Goal: Task Accomplishment & Management: Manage account settings

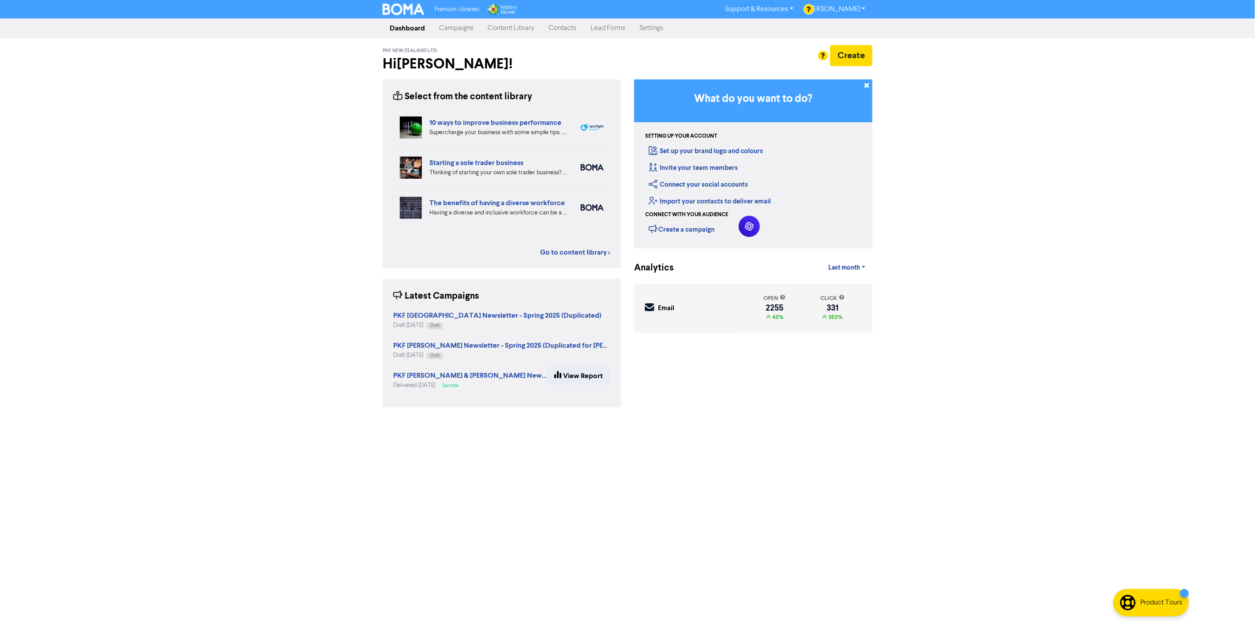
click at [457, 22] on link "Campaigns" at bounding box center [456, 28] width 49 height 18
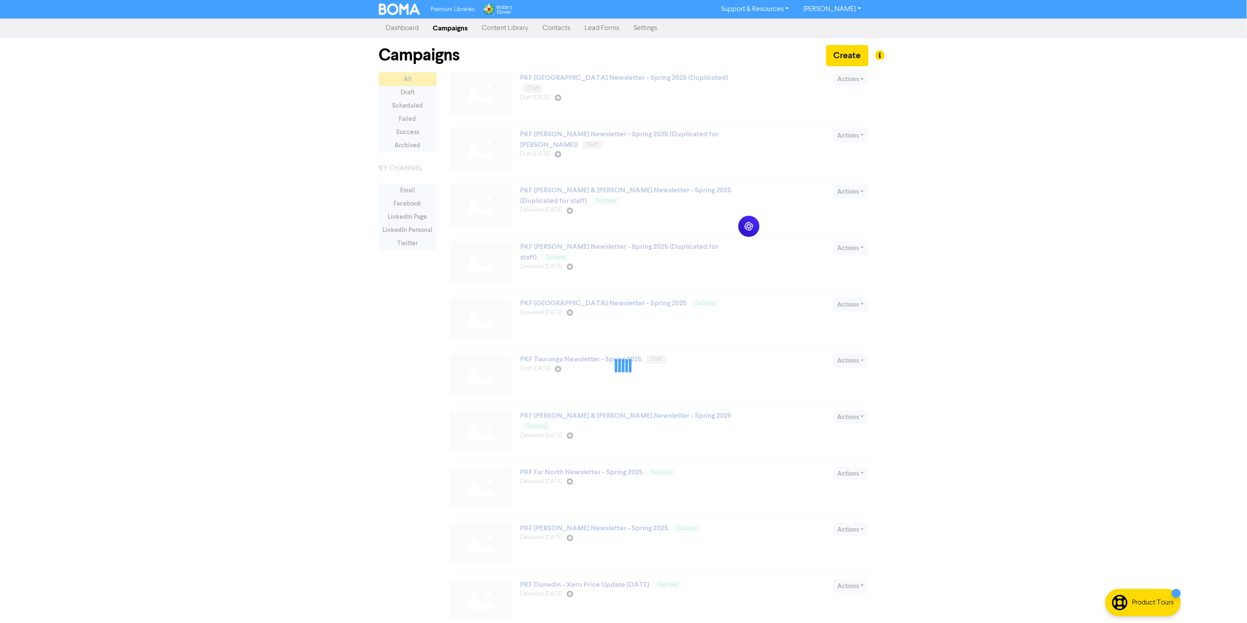
scroll to position [37, 0]
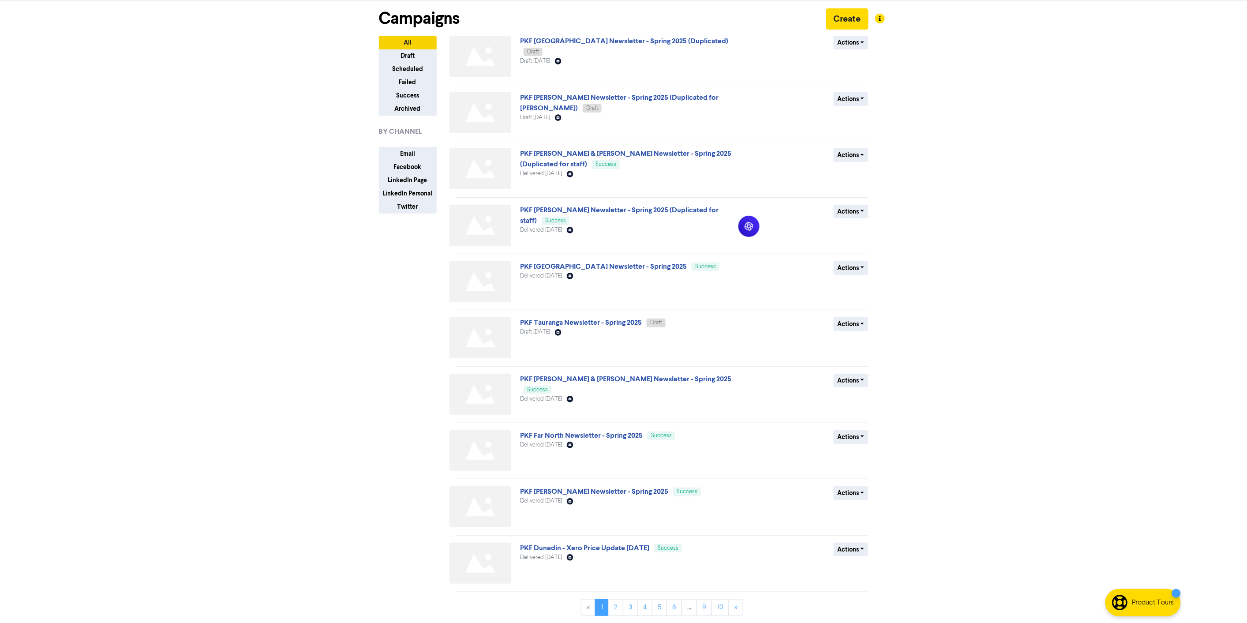
click at [614, 327] on div "PKF Tauranga Newsletter - Spring 2025 Draft Draft September 16th 2025 Email Cre…" at bounding box center [626, 339] width 213 height 45
click at [605, 322] on link "PKF Tauranga Newsletter - Spring 2025" at bounding box center [581, 322] width 122 height 9
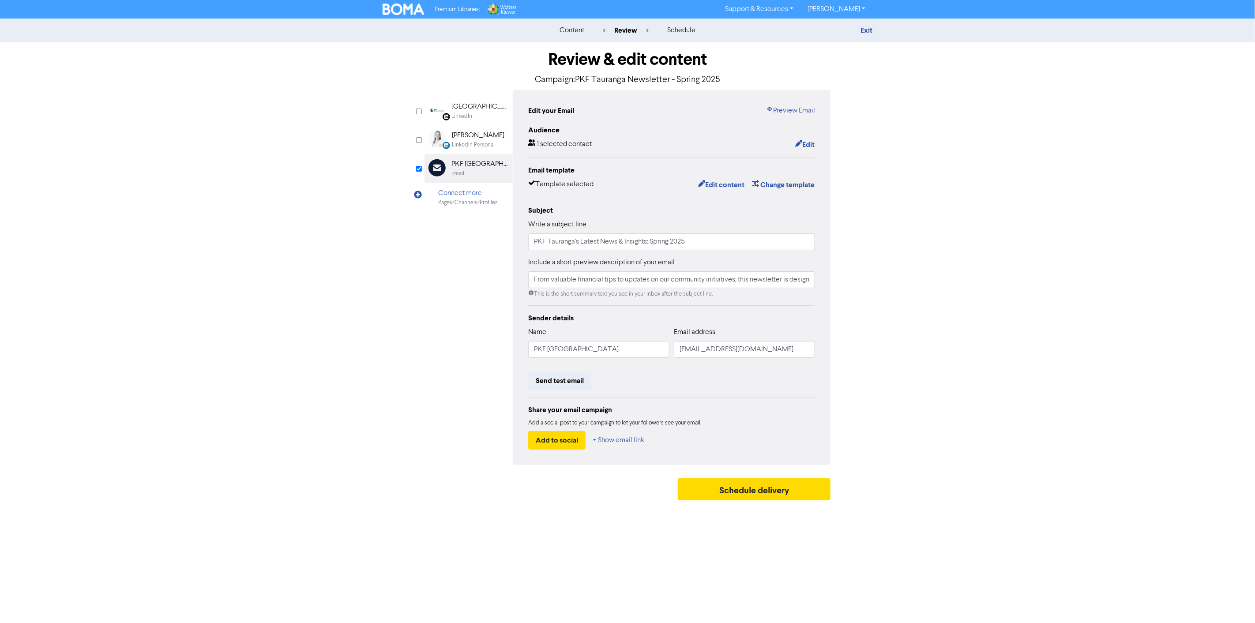
click at [398, 9] on img at bounding box center [402, 9] width 41 height 11
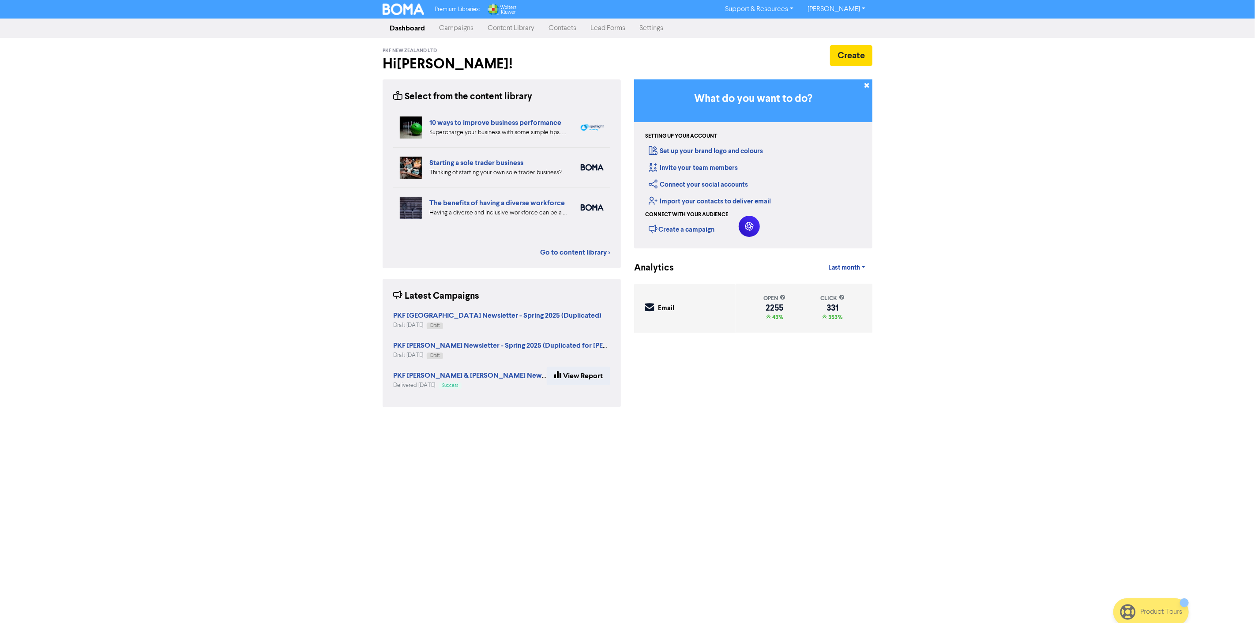
click at [456, 31] on link "Campaigns" at bounding box center [456, 28] width 49 height 18
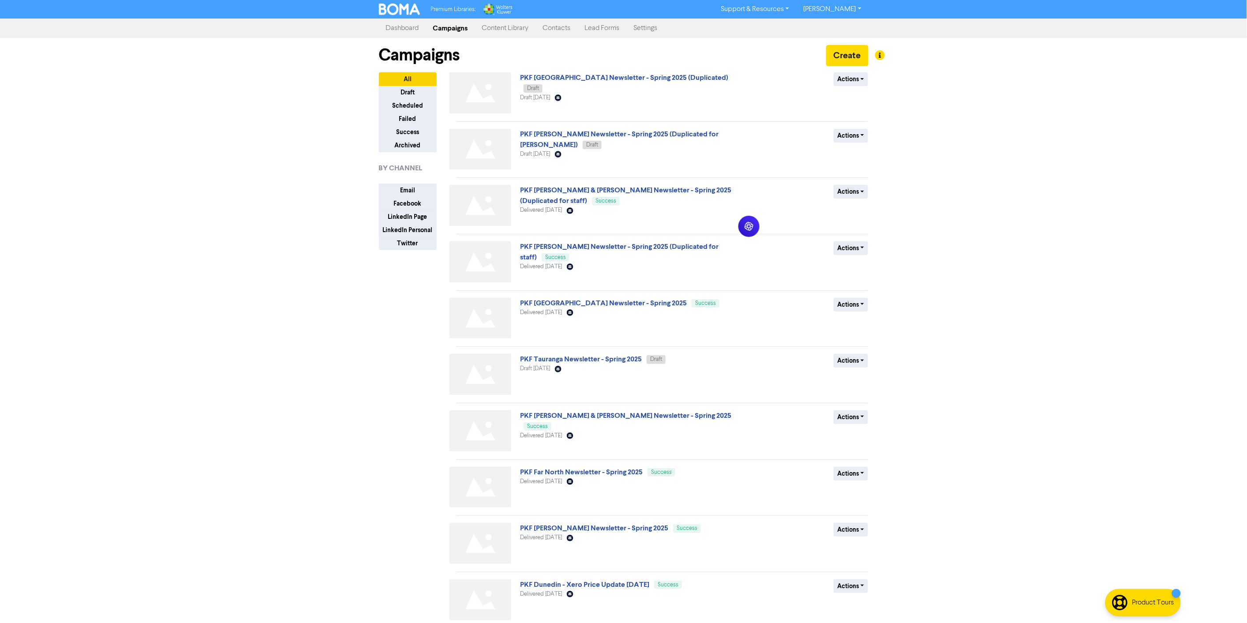
click at [566, 31] on link "Contacts" at bounding box center [557, 28] width 42 height 18
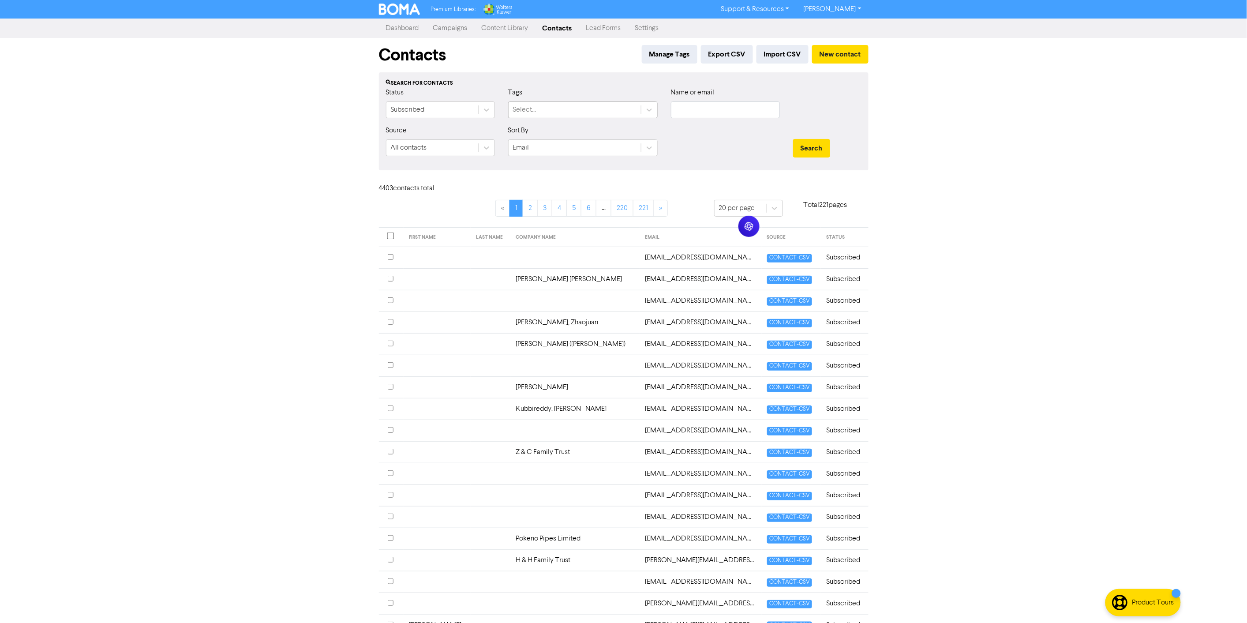
click at [576, 112] on div "Select..." at bounding box center [575, 110] width 132 height 16
type input "pkf t"
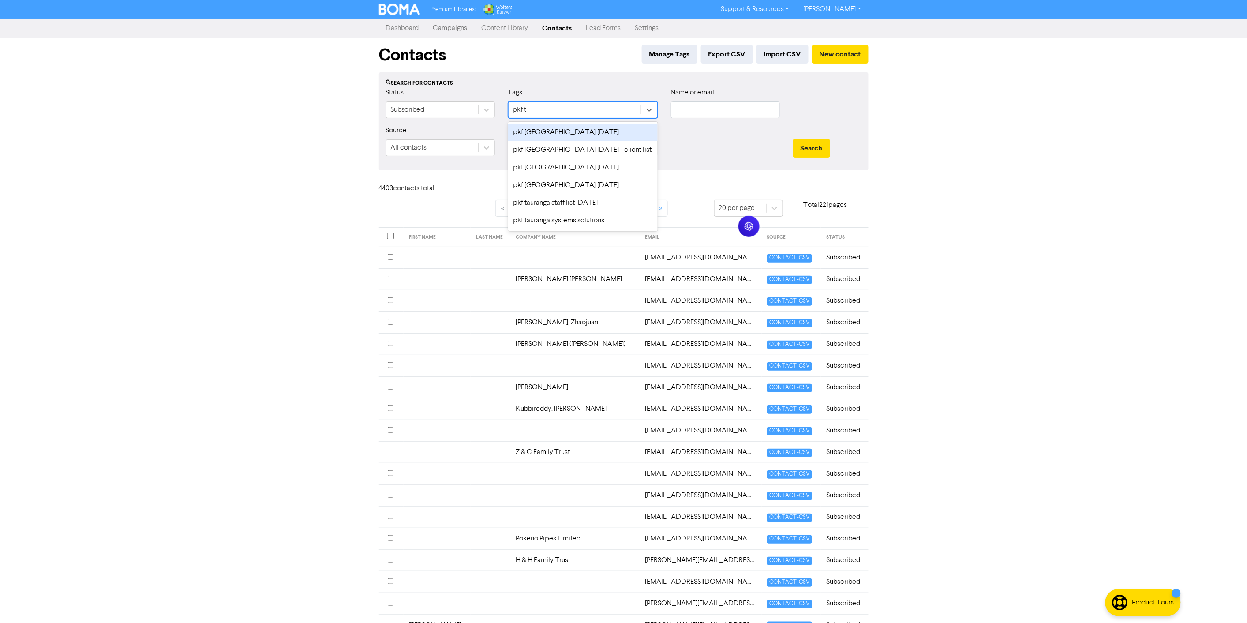
click at [589, 130] on div "pkf [GEOGRAPHIC_DATA] [DATE]" at bounding box center [583, 133] width 150 height 18
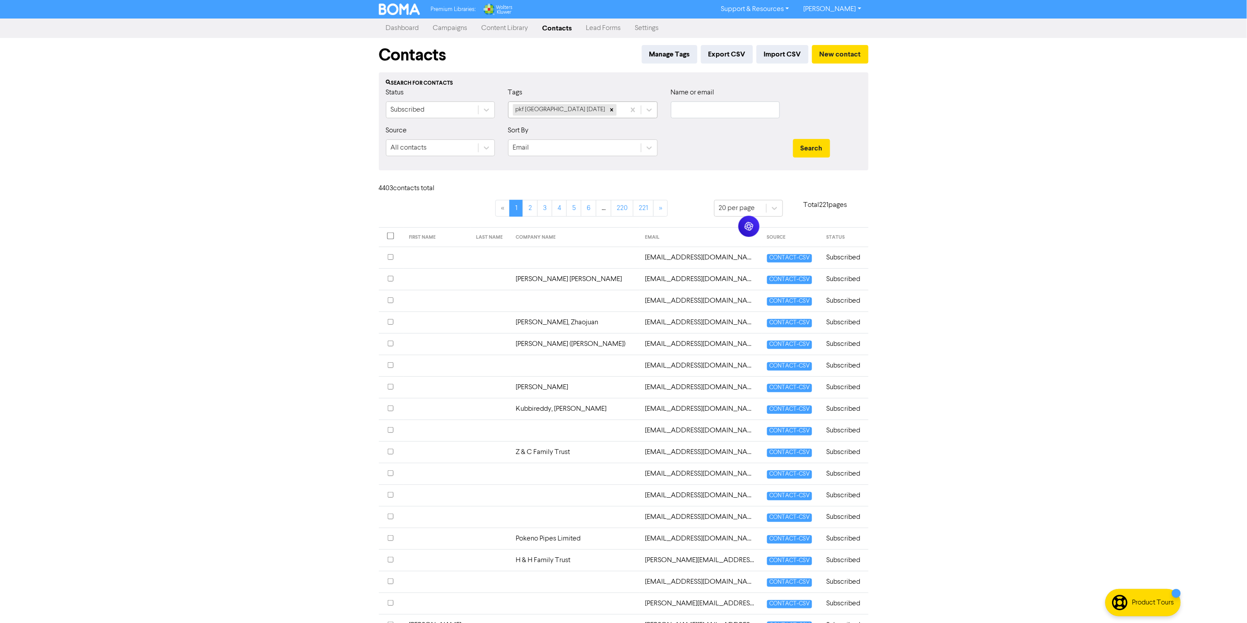
click at [612, 112] on div "pkf [GEOGRAPHIC_DATA] [DATE]" at bounding box center [567, 110] width 116 height 16
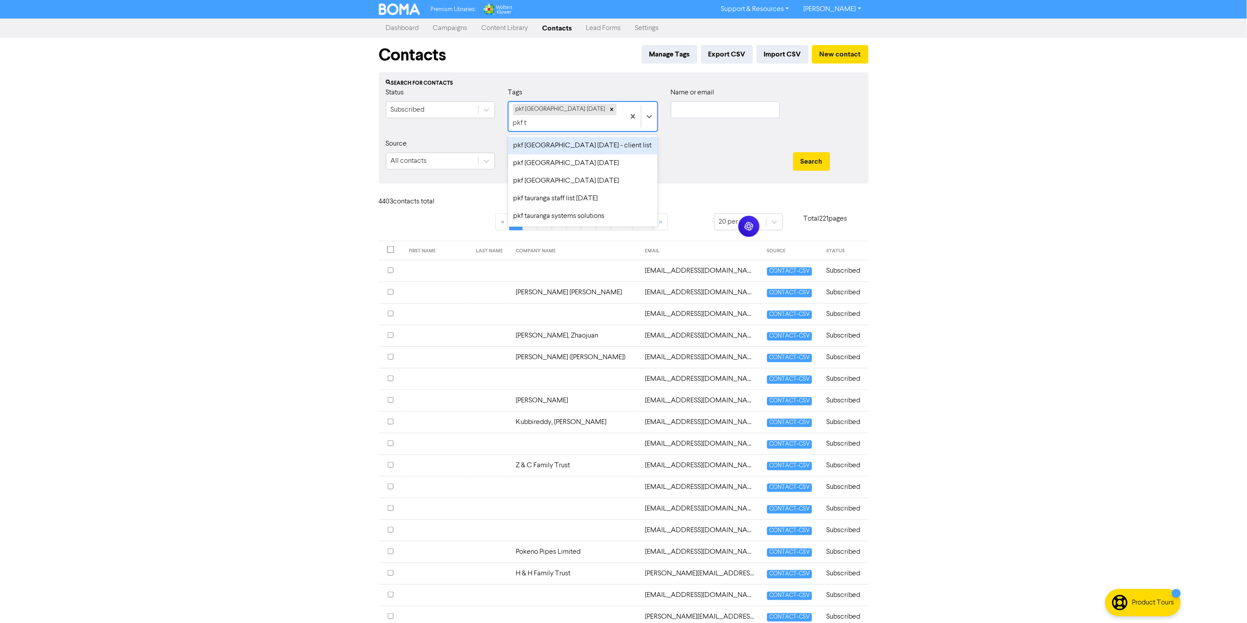
type input "pkf ta"
click at [614, 137] on div "pkf [GEOGRAPHIC_DATA] [DATE] - client list" at bounding box center [583, 146] width 150 height 18
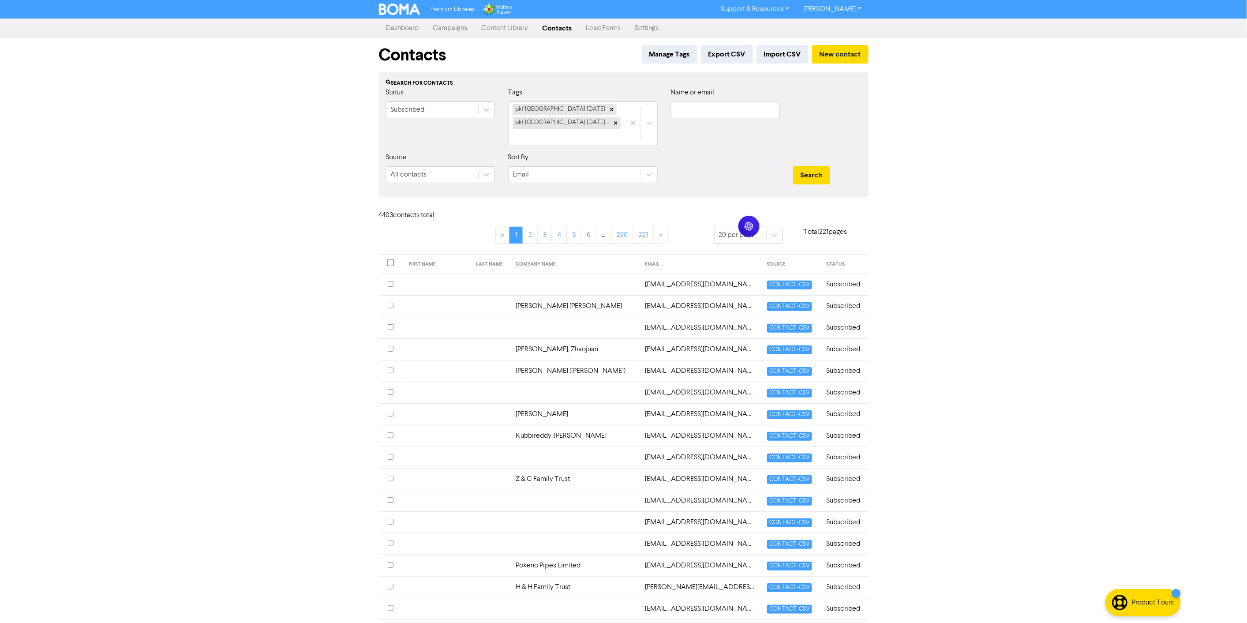
click at [831, 152] on div "Search" at bounding box center [828, 171] width 82 height 38
click at [801, 166] on button "Search" at bounding box center [811, 175] width 37 height 19
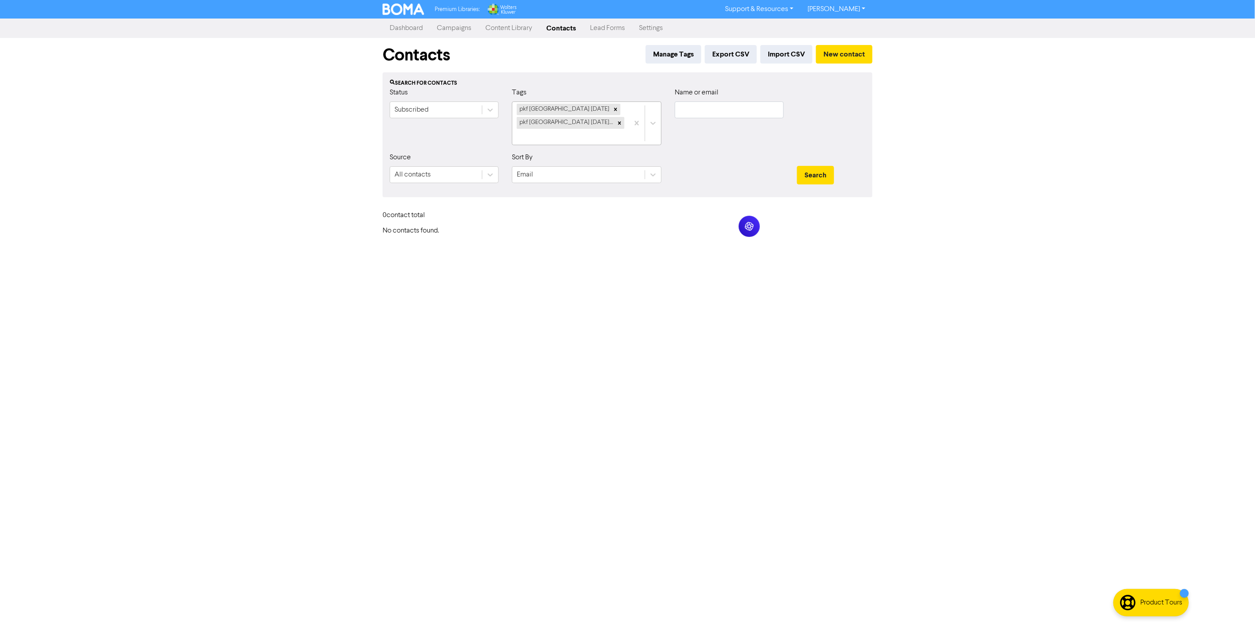
click at [627, 117] on div "pkf [GEOGRAPHIC_DATA] [DATE] pkf [GEOGRAPHIC_DATA] [DATE] - client list" at bounding box center [570, 123] width 116 height 43
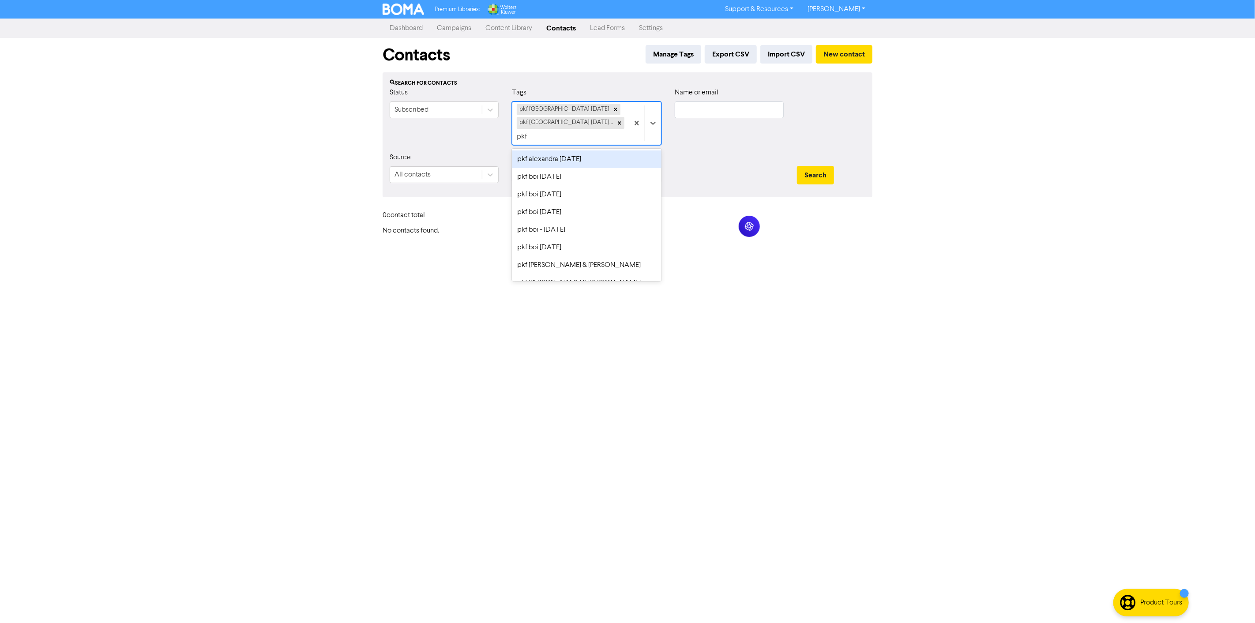
type input "pkf t"
click at [587, 161] on div "pkf [GEOGRAPHIC_DATA] [DATE]" at bounding box center [587, 159] width 150 height 18
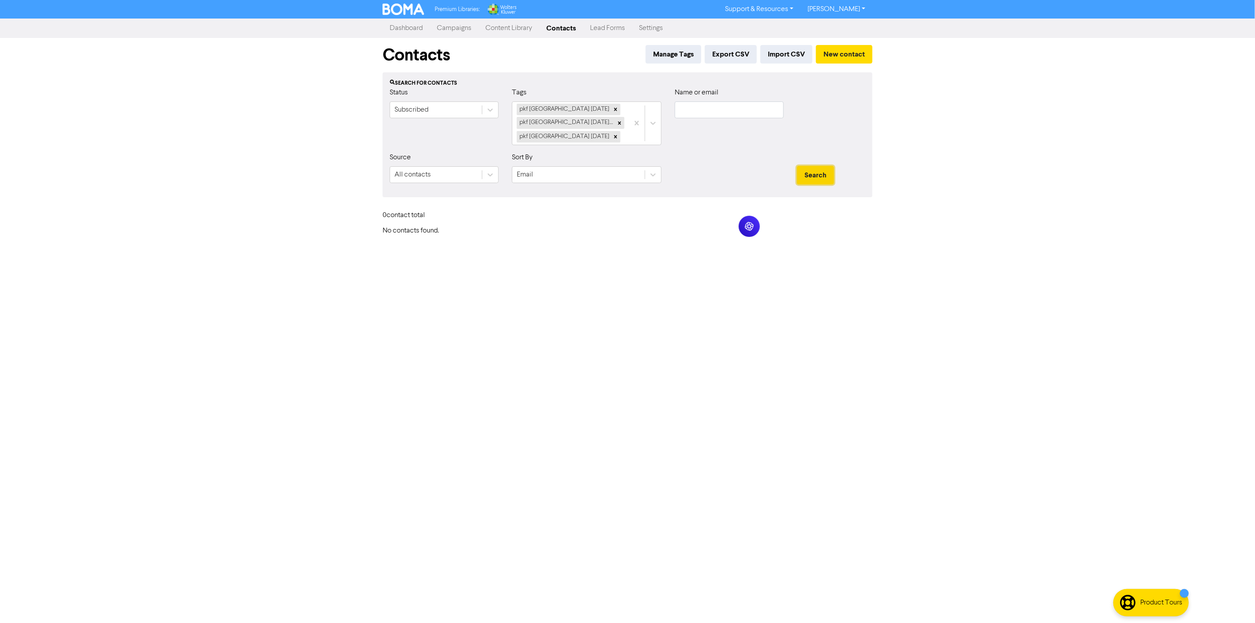
click at [815, 177] on button "Search" at bounding box center [815, 175] width 37 height 19
click at [625, 139] on div "pkf [GEOGRAPHIC_DATA] [DATE] pkf [GEOGRAPHIC_DATA] [DATE] - client list pkf [GE…" at bounding box center [570, 123] width 116 height 43
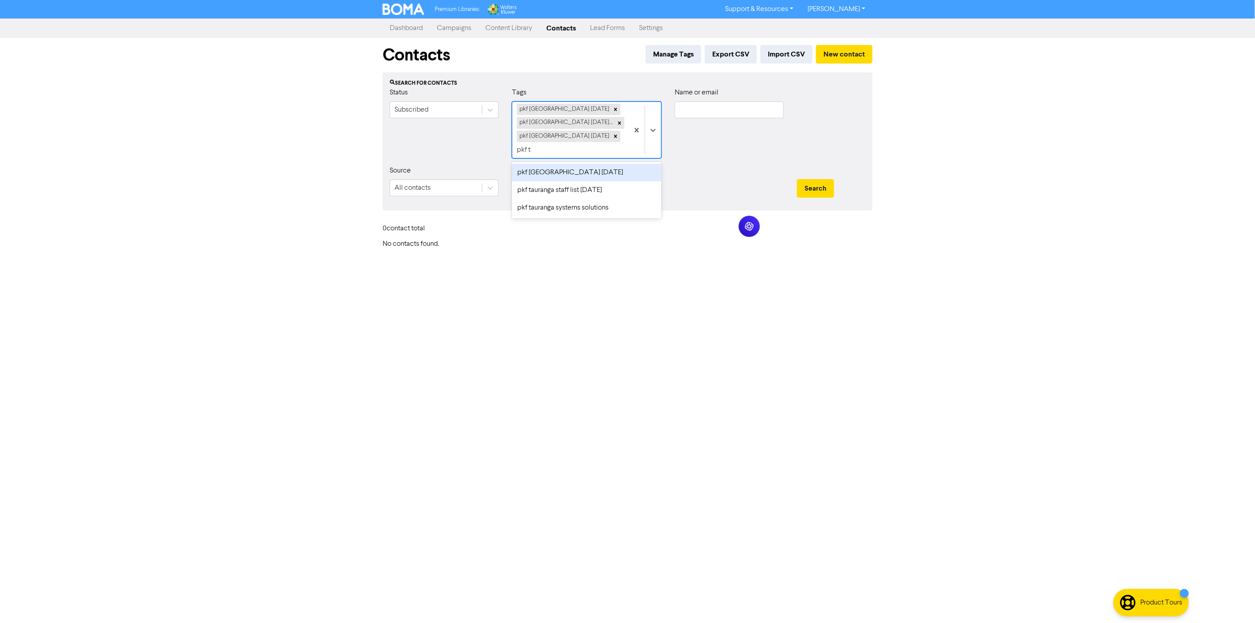
type input "pkf ta"
click at [622, 164] on div "pkf [GEOGRAPHIC_DATA] [DATE]" at bounding box center [587, 173] width 150 height 18
click at [805, 188] on button "Search" at bounding box center [815, 188] width 37 height 19
click at [628, 152] on div "pkf [GEOGRAPHIC_DATA] [DATE] pkf [GEOGRAPHIC_DATA] [DATE] - client list pkf [GE…" at bounding box center [570, 130] width 116 height 56
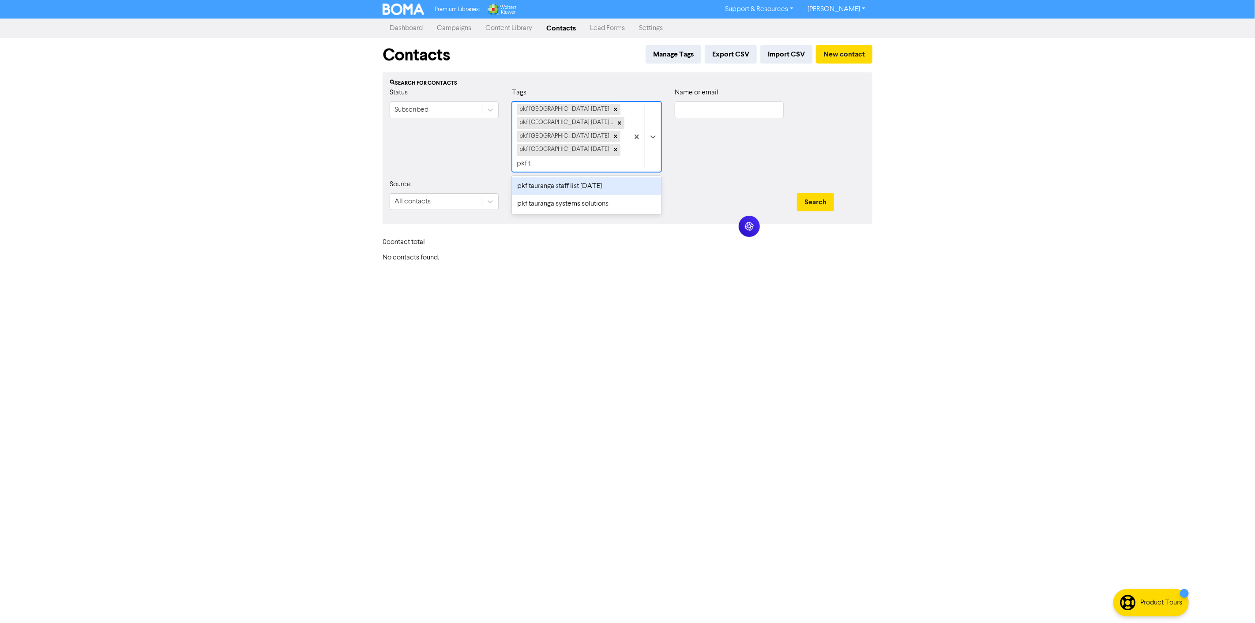
type input "pkf ta"
click at [614, 177] on div "pkf tauranga staff list [DATE]" at bounding box center [587, 186] width 150 height 18
click at [806, 206] on button "Search" at bounding box center [815, 202] width 37 height 19
click at [622, 168] on div "pkf [GEOGRAPHIC_DATA] [DATE] pkf [GEOGRAPHIC_DATA] [DATE] - client list pkf [GE…" at bounding box center [570, 137] width 116 height 70
type input "pkf t"
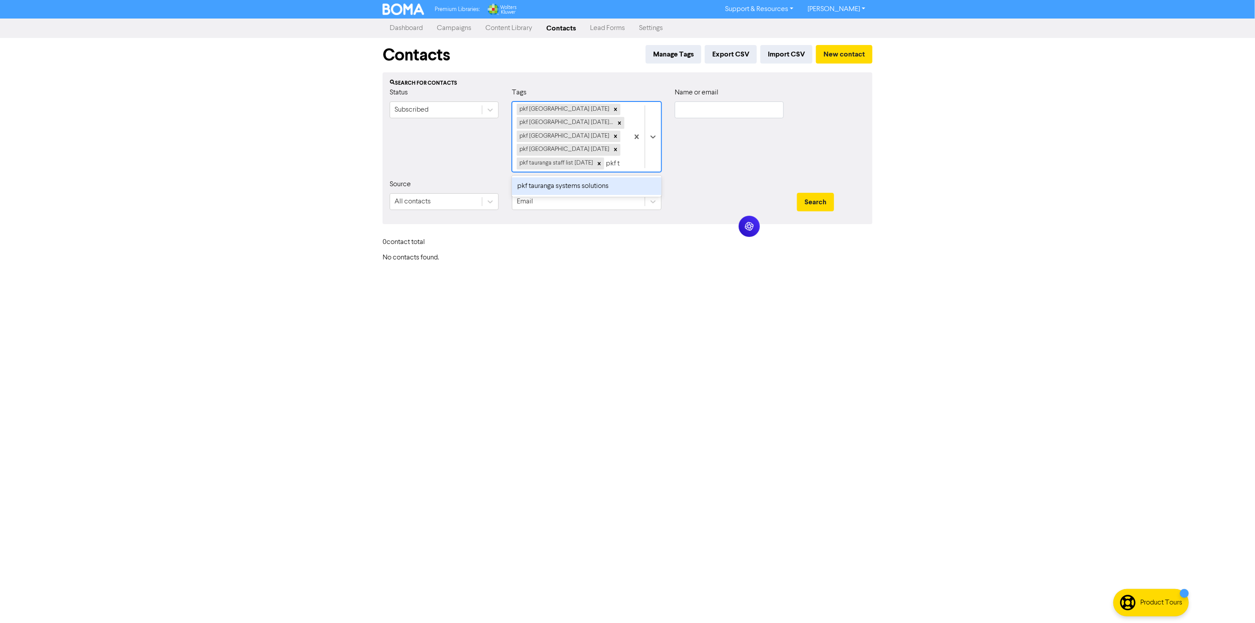
click at [614, 195] on div "pkf tauranga systems solutions" at bounding box center [587, 186] width 150 height 18
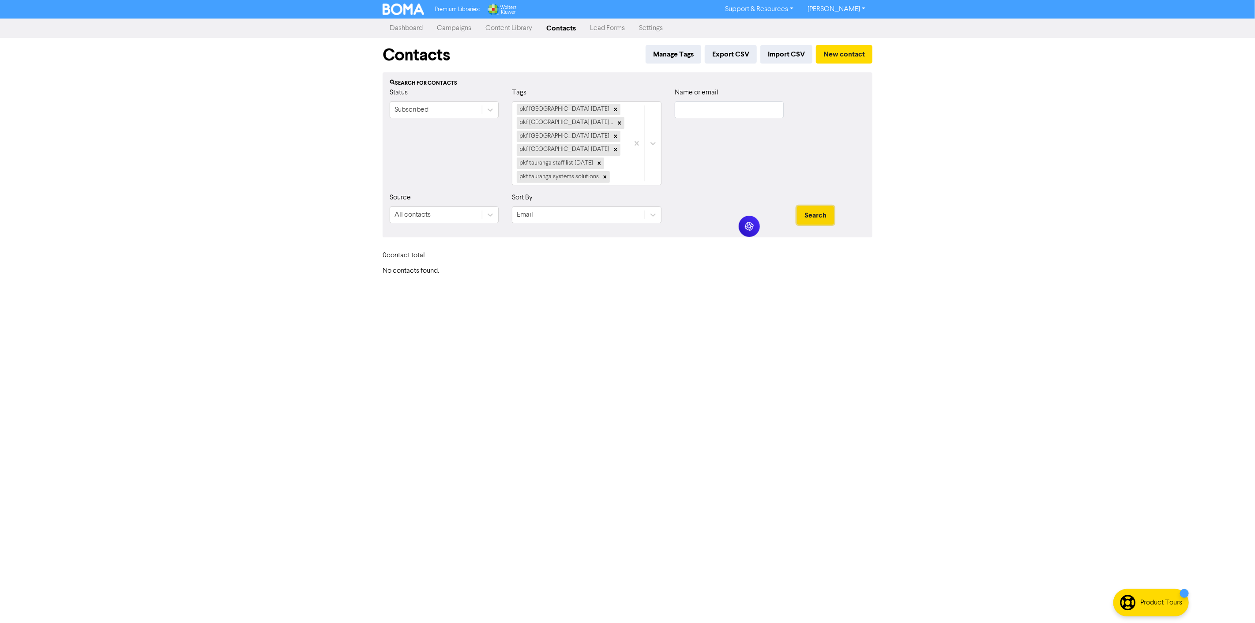
click at [813, 216] on button "Search" at bounding box center [815, 215] width 37 height 19
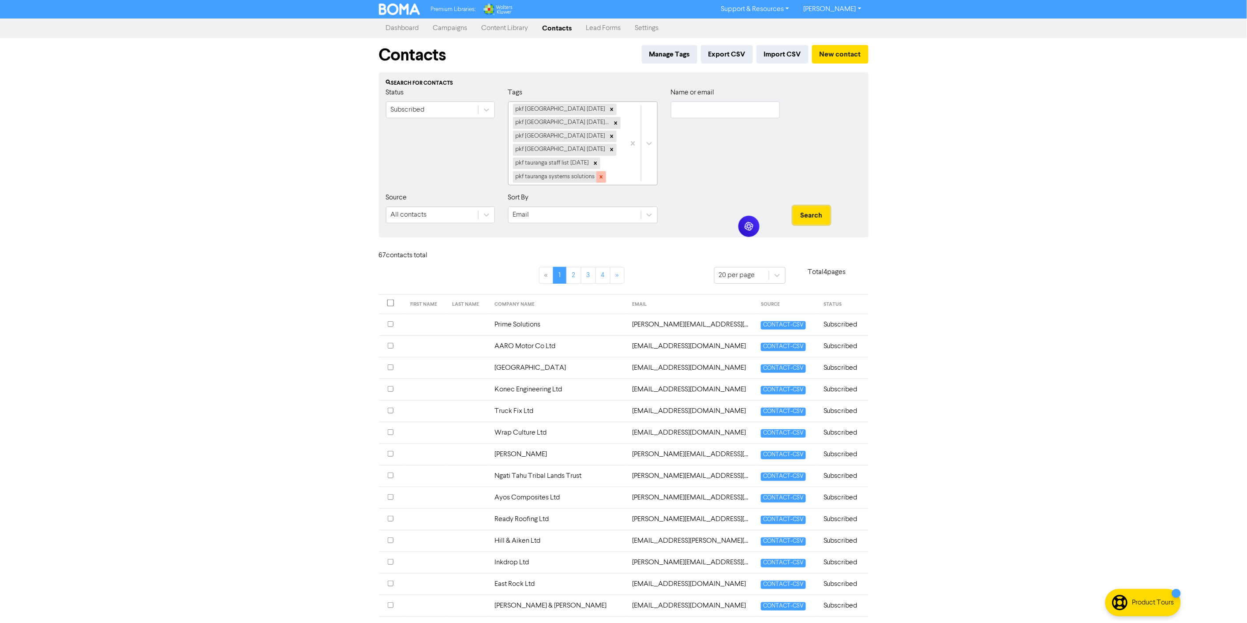
click at [599, 176] on icon at bounding box center [600, 176] width 3 height 3
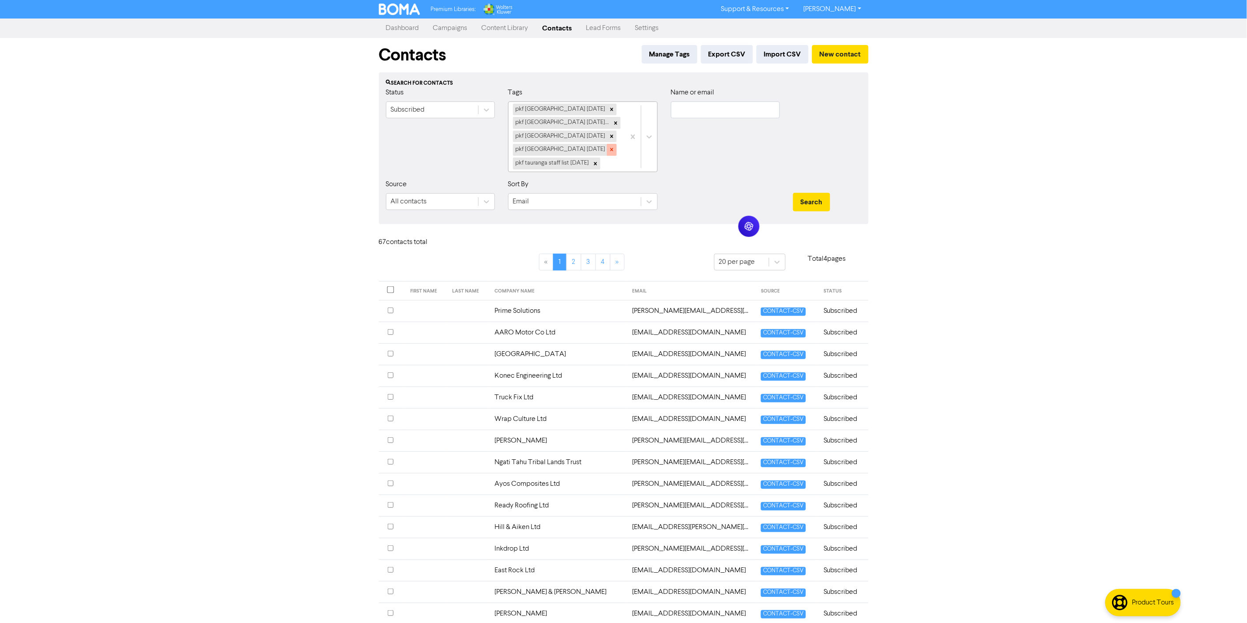
click at [610, 149] on icon at bounding box center [611, 149] width 3 height 3
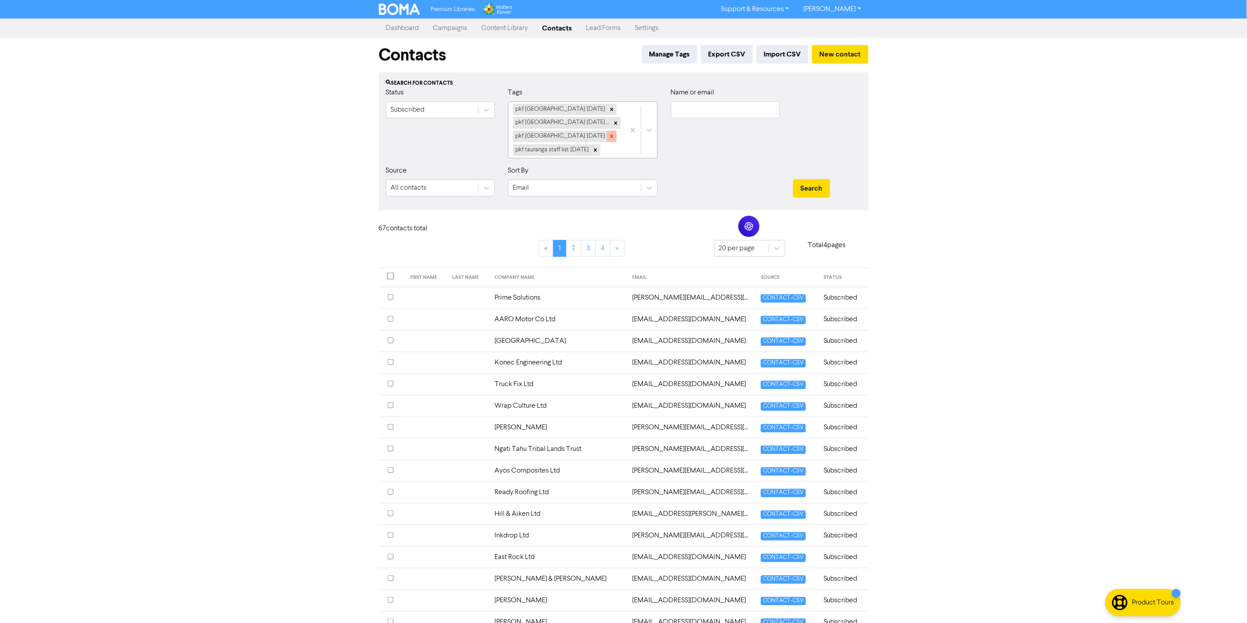
click at [609, 135] on icon at bounding box center [612, 136] width 6 height 6
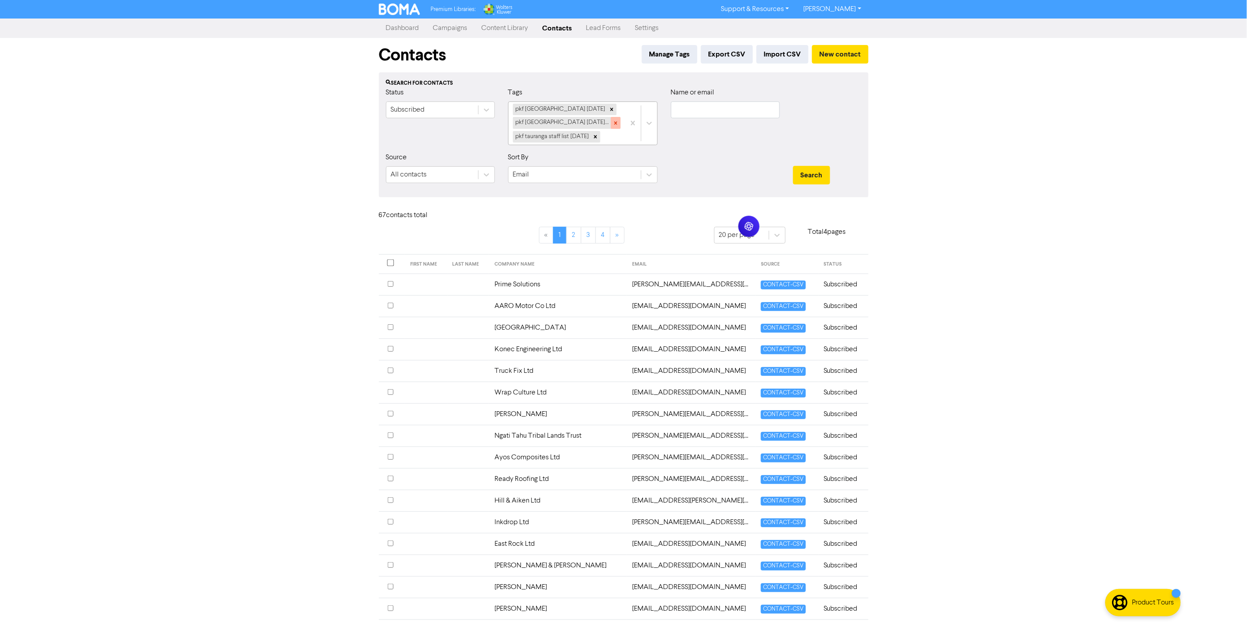
click at [614, 120] on icon at bounding box center [616, 123] width 6 height 6
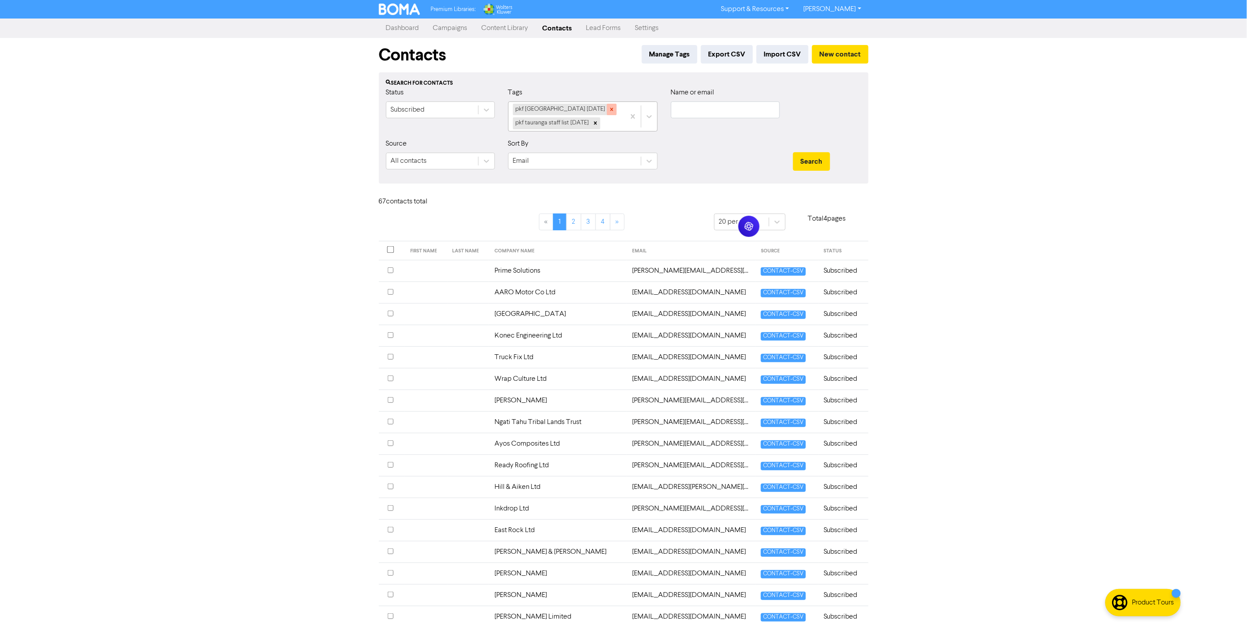
click at [609, 107] on icon at bounding box center [612, 109] width 6 height 6
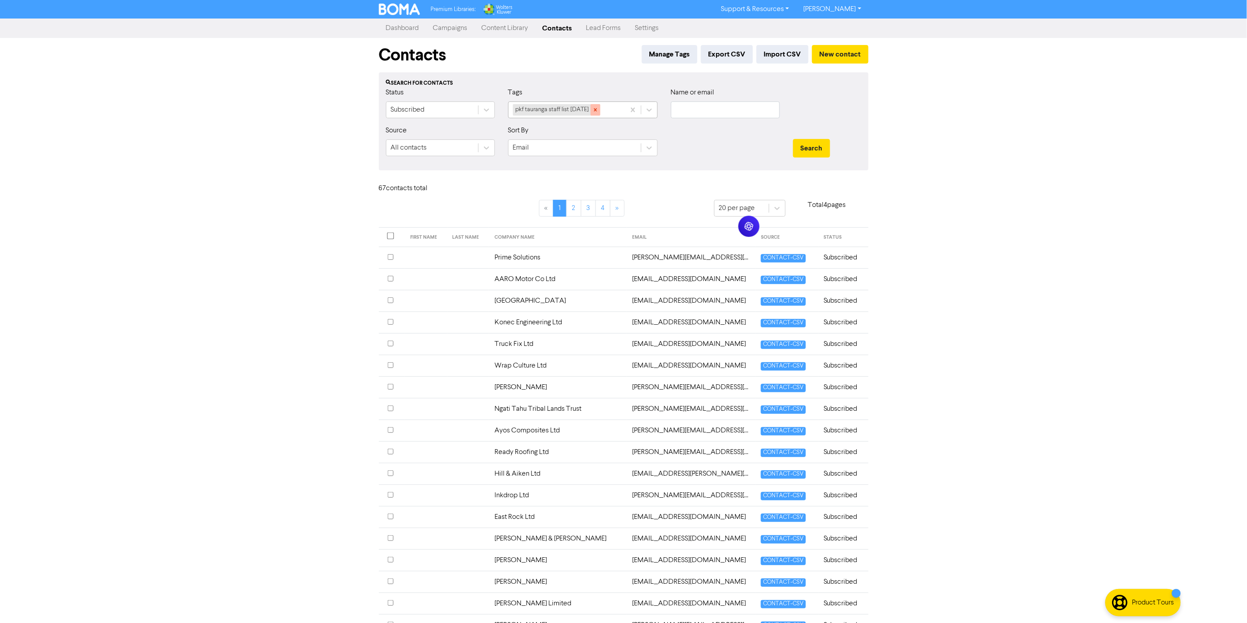
click at [599, 109] on icon at bounding box center [595, 110] width 6 height 6
click at [606, 109] on div "Select..." at bounding box center [575, 110] width 132 height 16
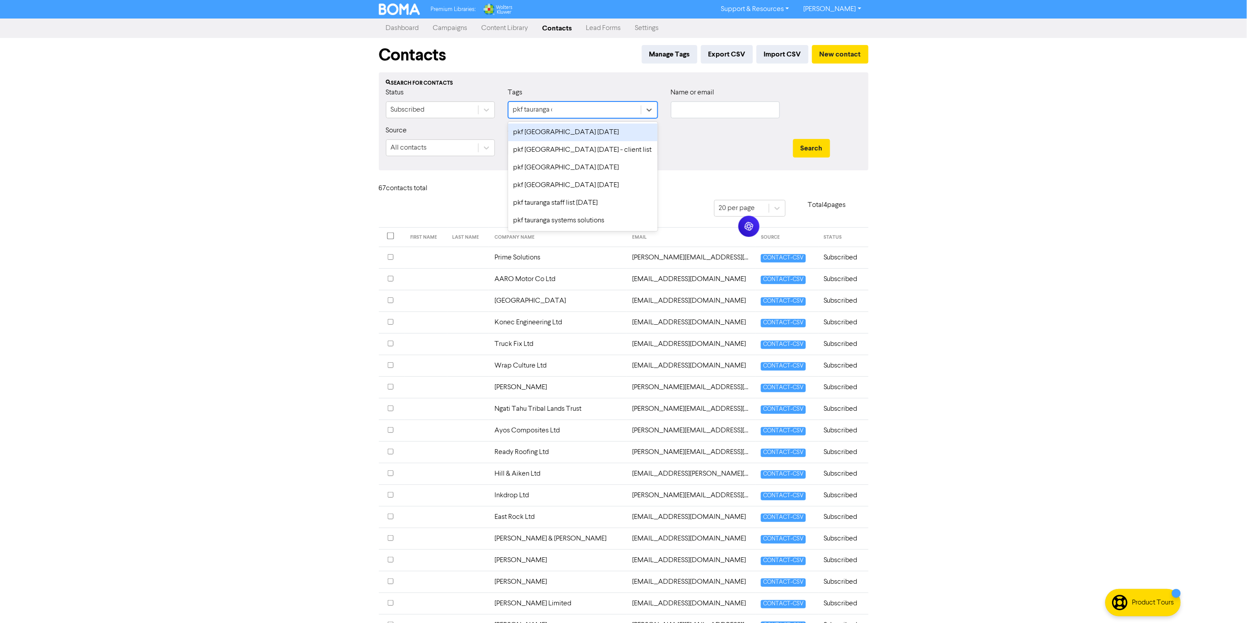
type input "pkf tauranga dt"
type input "staff"
click at [573, 240] on div "pkf tauranga staff list [DATE]" at bounding box center [583, 249] width 150 height 18
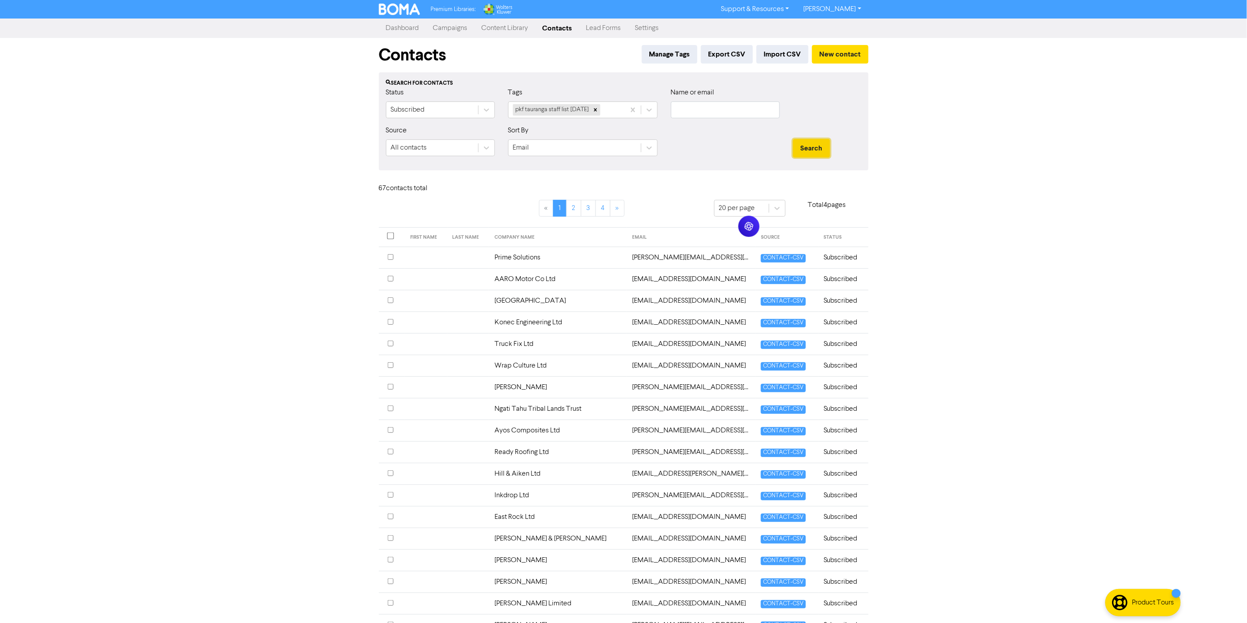
click at [805, 149] on button "Search" at bounding box center [811, 148] width 37 height 19
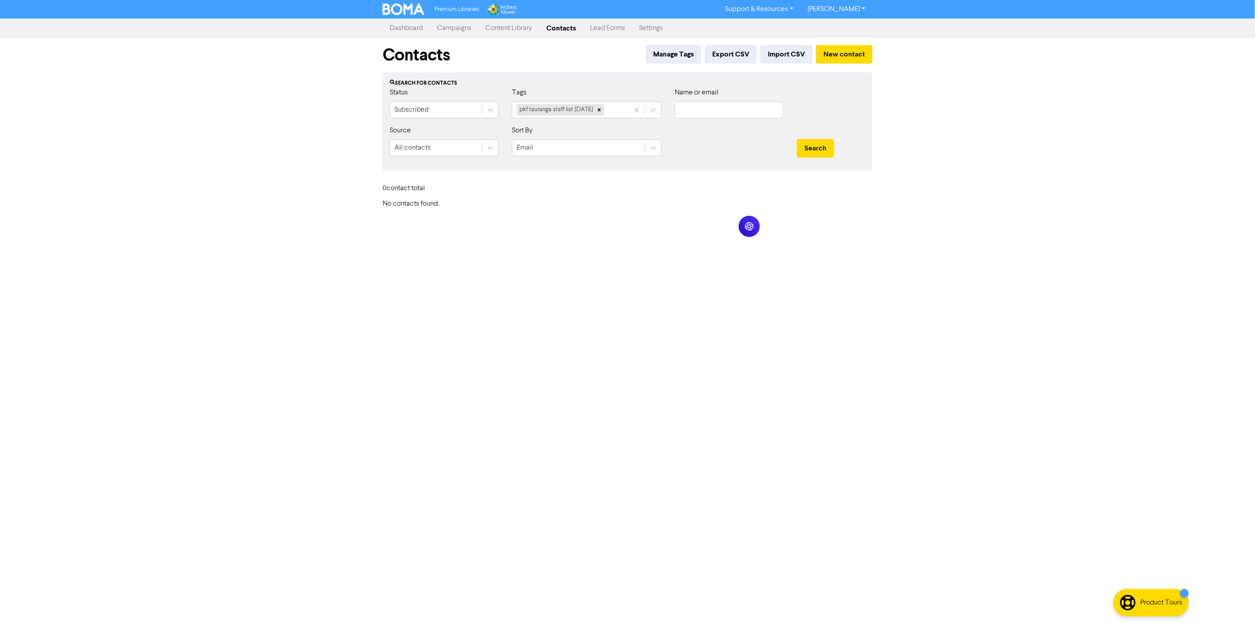
click at [561, 26] on link "Contacts" at bounding box center [561, 28] width 44 height 18
click at [792, 64] on div "Manage Tags Export CSV Import CSV New contact" at bounding box center [757, 57] width 230 height 24
click at [782, 52] on button "Import CSV" at bounding box center [786, 54] width 52 height 19
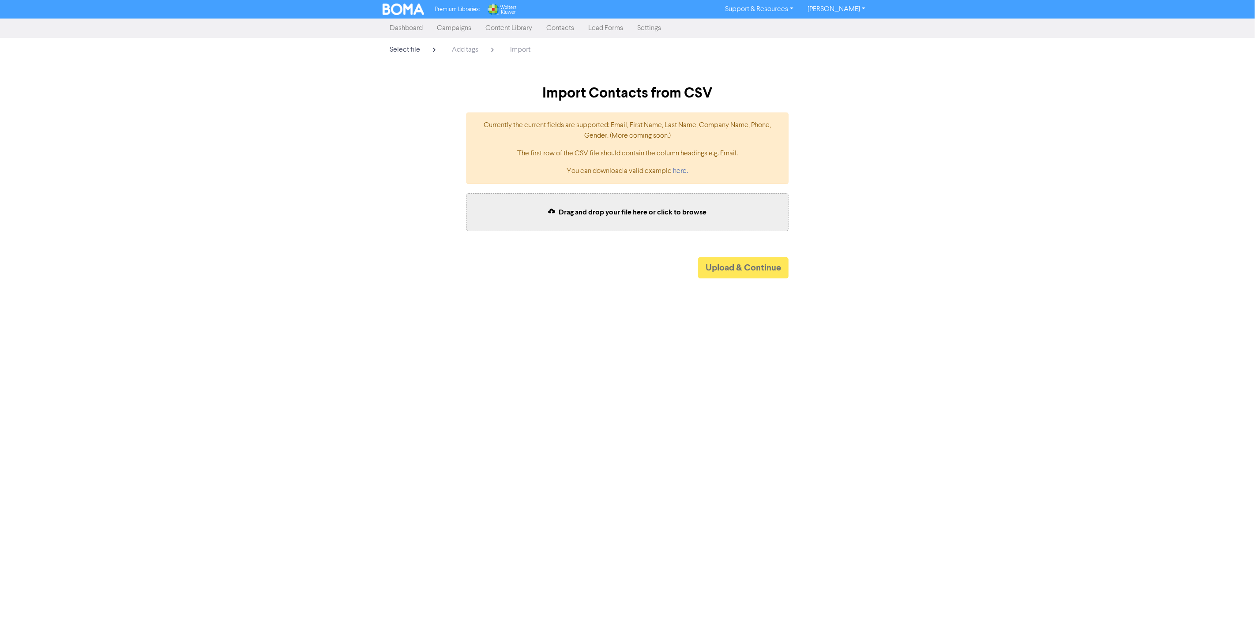
click at [568, 214] on span "Drag and drop your file here or click to browse" at bounding box center [633, 212] width 148 height 9
click at [747, 266] on button "Upload & Continue" at bounding box center [743, 267] width 90 height 21
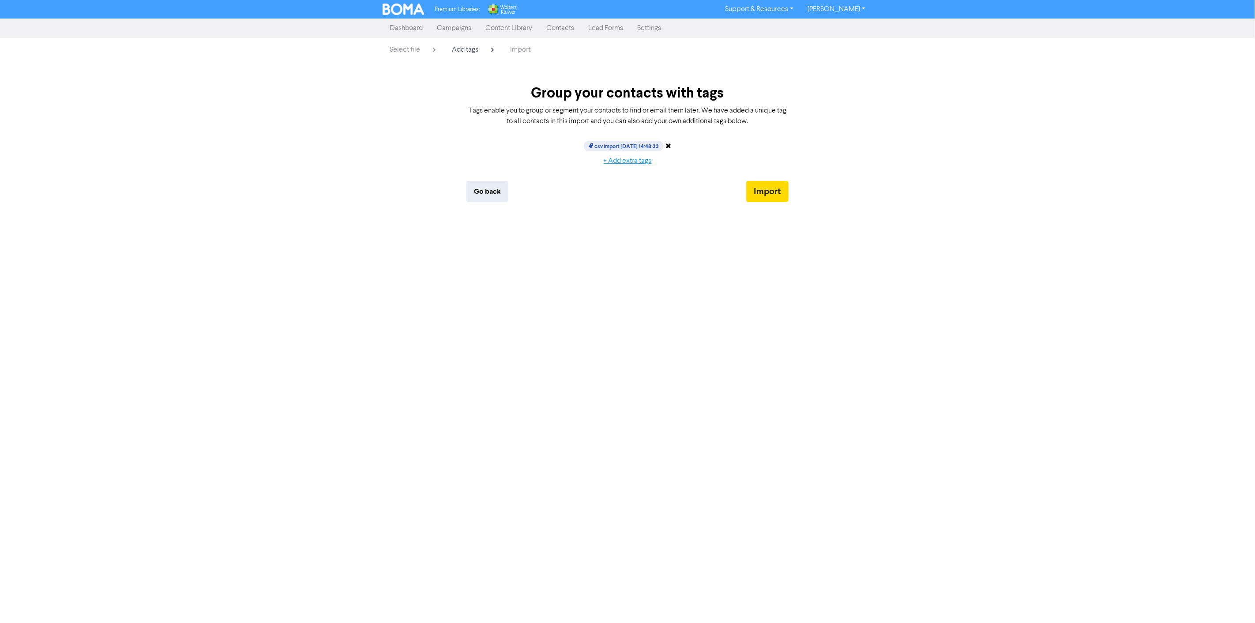
click at [623, 158] on button "+ Add extra tags" at bounding box center [627, 161] width 63 height 19
click at [715, 202] on div "Type here to add tags" at bounding box center [702, 203] width 137 height 16
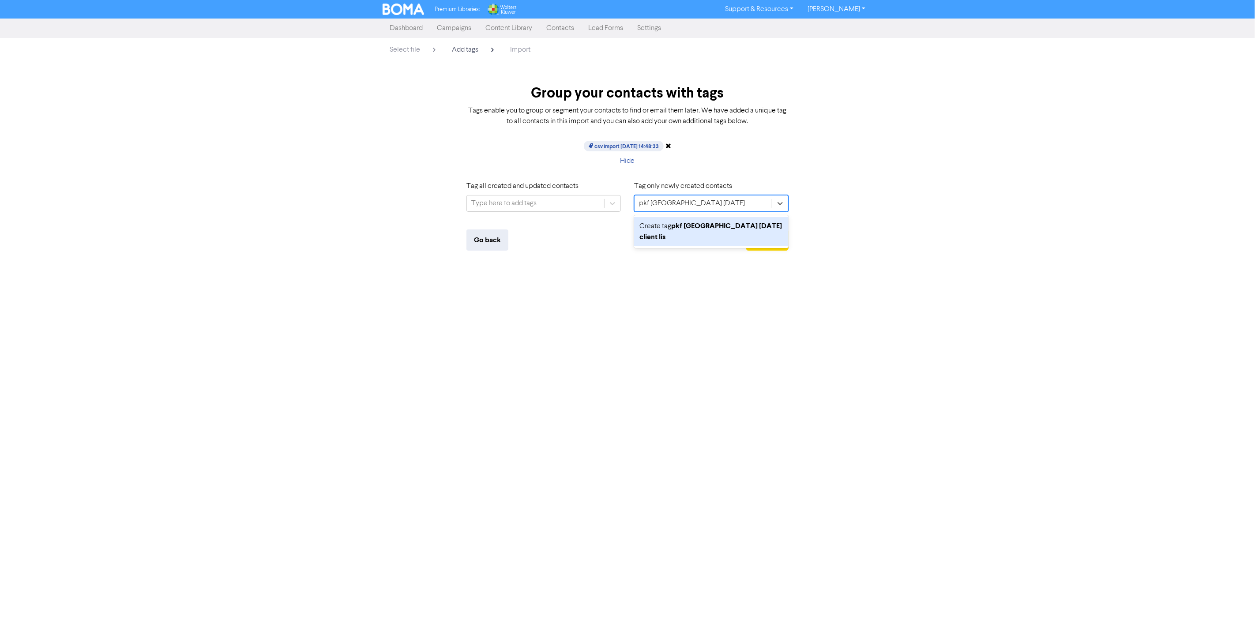
type input "pkf [GEOGRAPHIC_DATA] [DATE] client list"
click at [694, 224] on b "pkf [GEOGRAPHIC_DATA] [DATE] client list" at bounding box center [710, 231] width 142 height 20
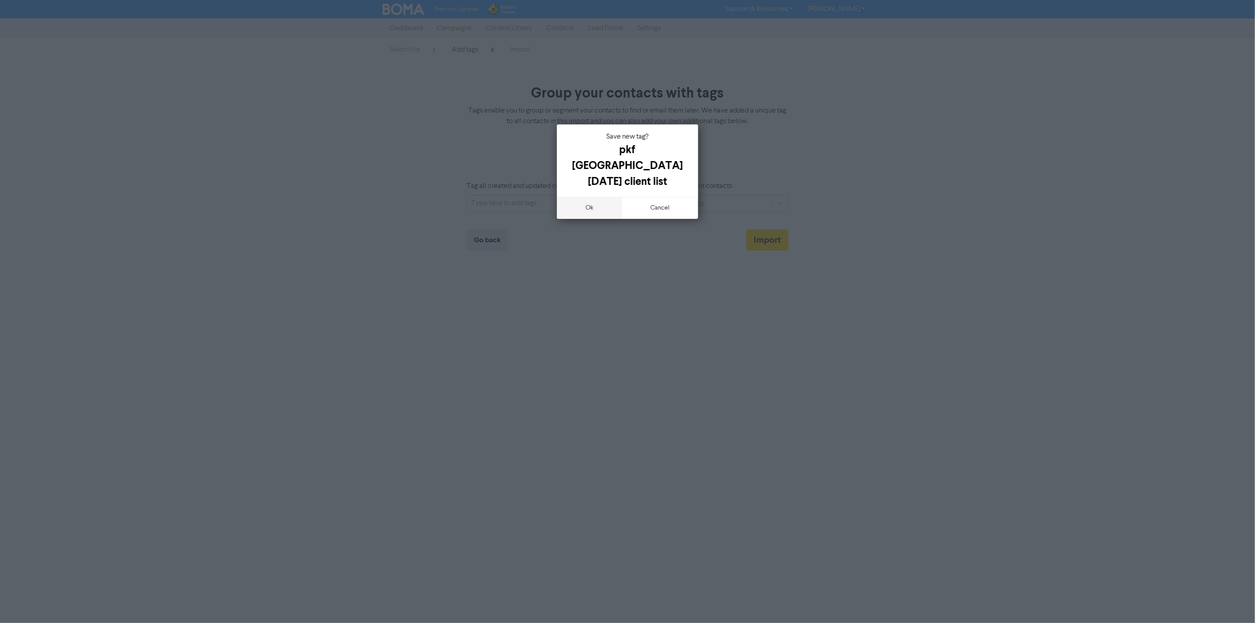
click at [588, 197] on button "ok" at bounding box center [589, 208] width 65 height 22
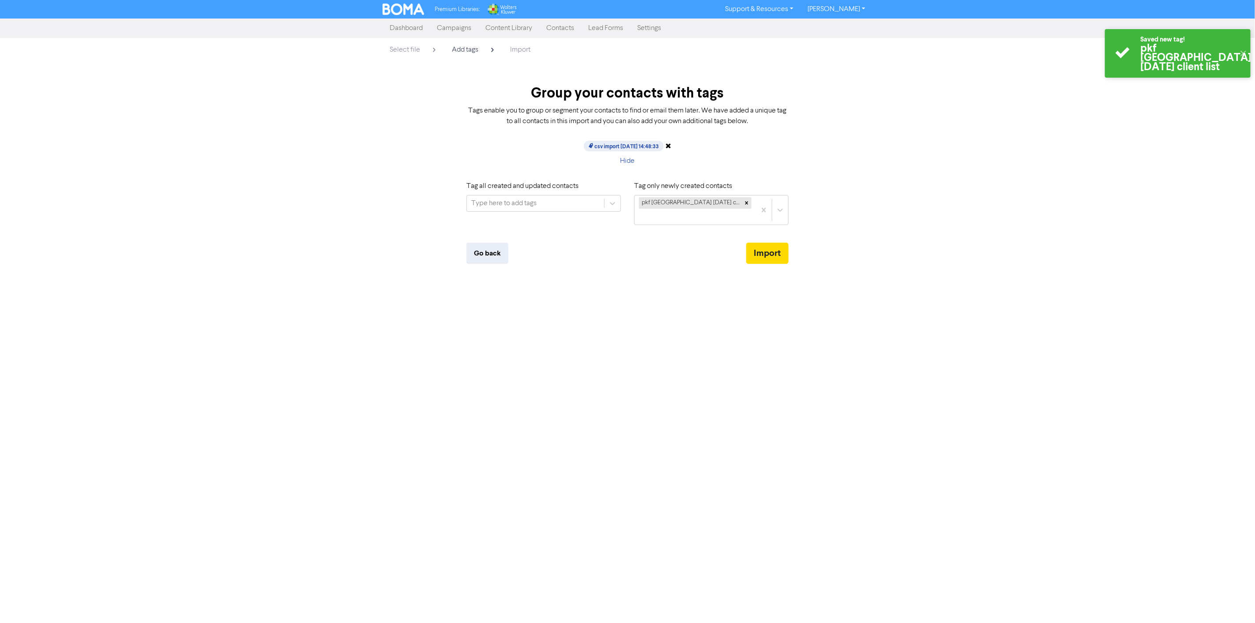
click at [678, 277] on div "Saved new tag! pkf tauranga [DATE] client list ✕ Premium Libraries: Support & R…" at bounding box center [627, 311] width 1255 height 623
click at [772, 243] on button "Import" at bounding box center [767, 253] width 42 height 21
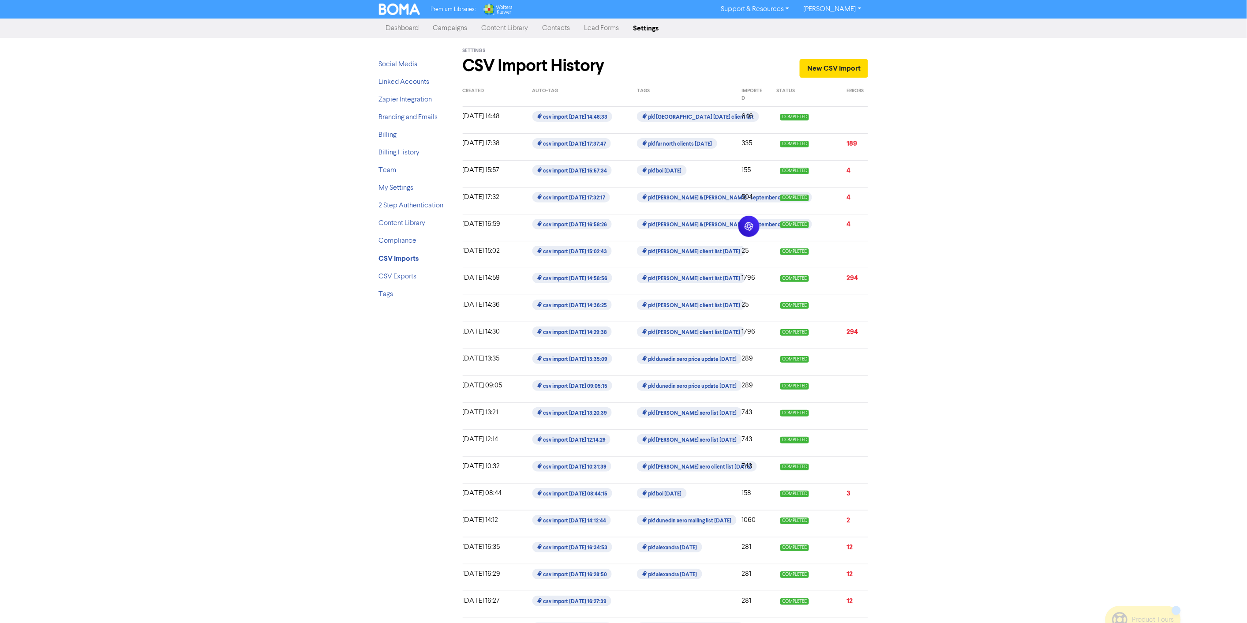
click at [968, 136] on div "Premium Libraries: Support & Resources Video Tutorials FAQ & Guides Marketing E…" at bounding box center [623, 311] width 1247 height 623
click at [455, 27] on link "Campaigns" at bounding box center [450, 28] width 49 height 18
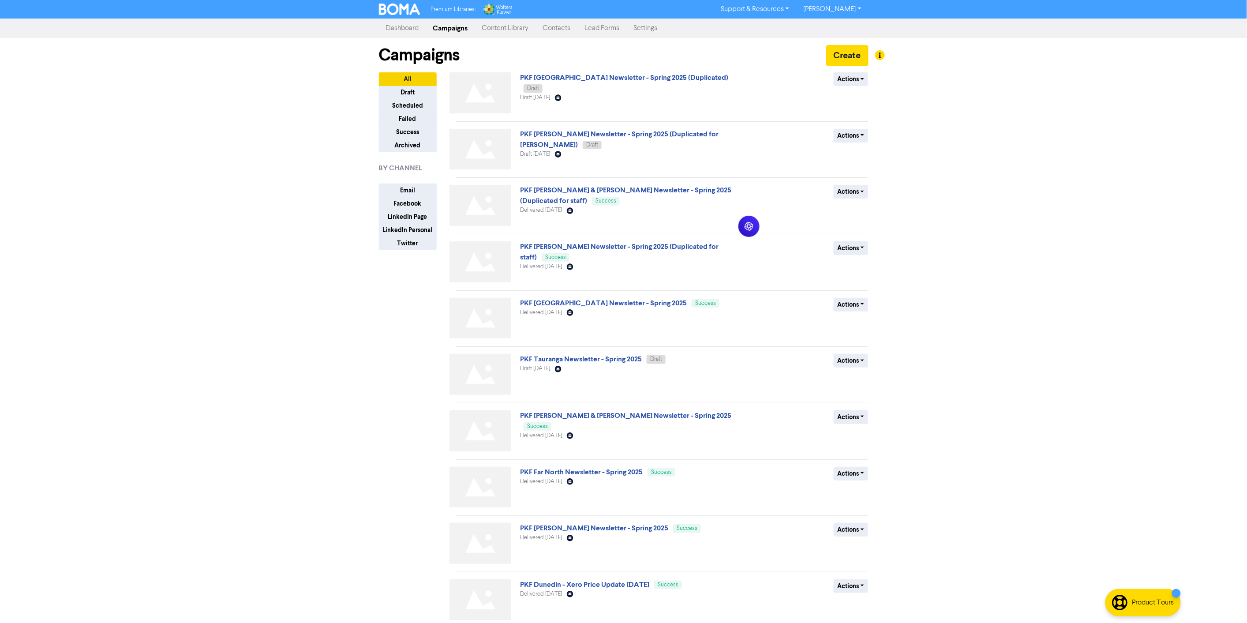
scroll to position [37, 0]
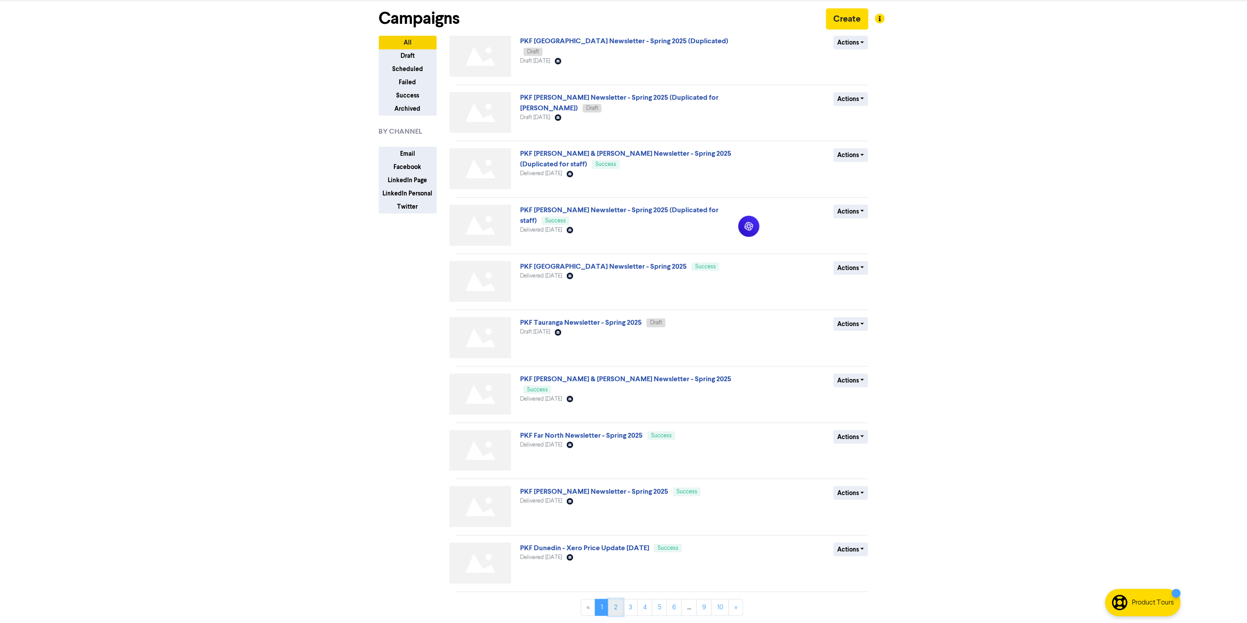
click at [617, 608] on link "2" at bounding box center [615, 607] width 15 height 17
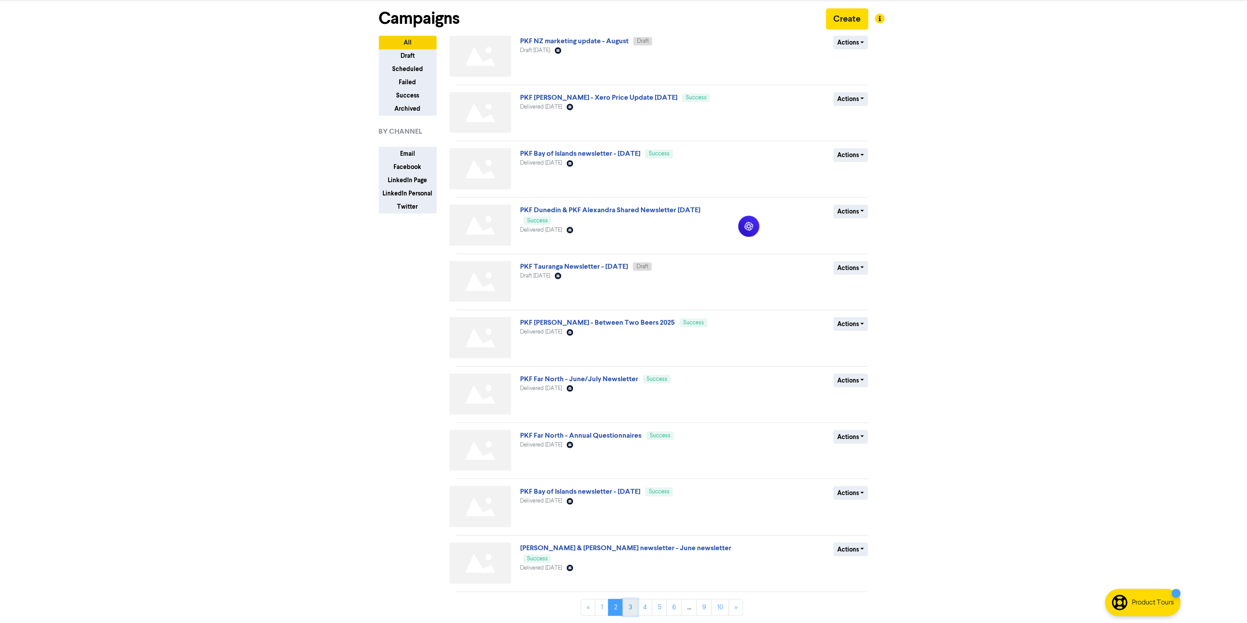
click at [630, 605] on link "3" at bounding box center [630, 607] width 15 height 17
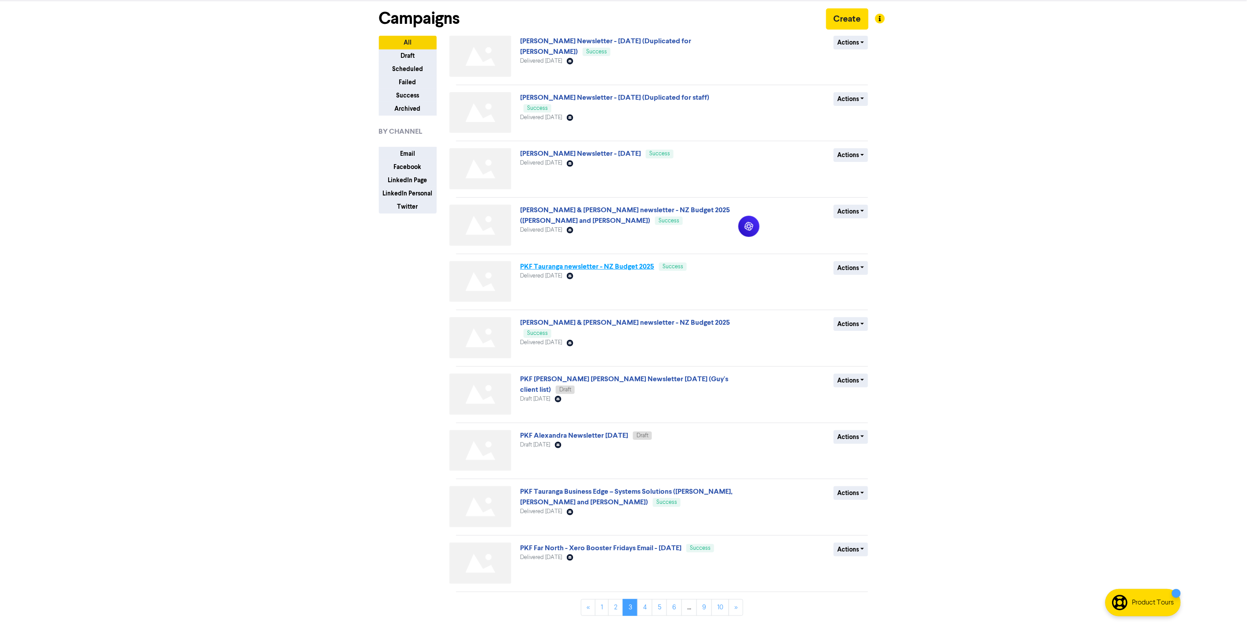
click at [623, 263] on link "PKF Tauranga newsletter - NZ Budget 2025" at bounding box center [587, 266] width 134 height 9
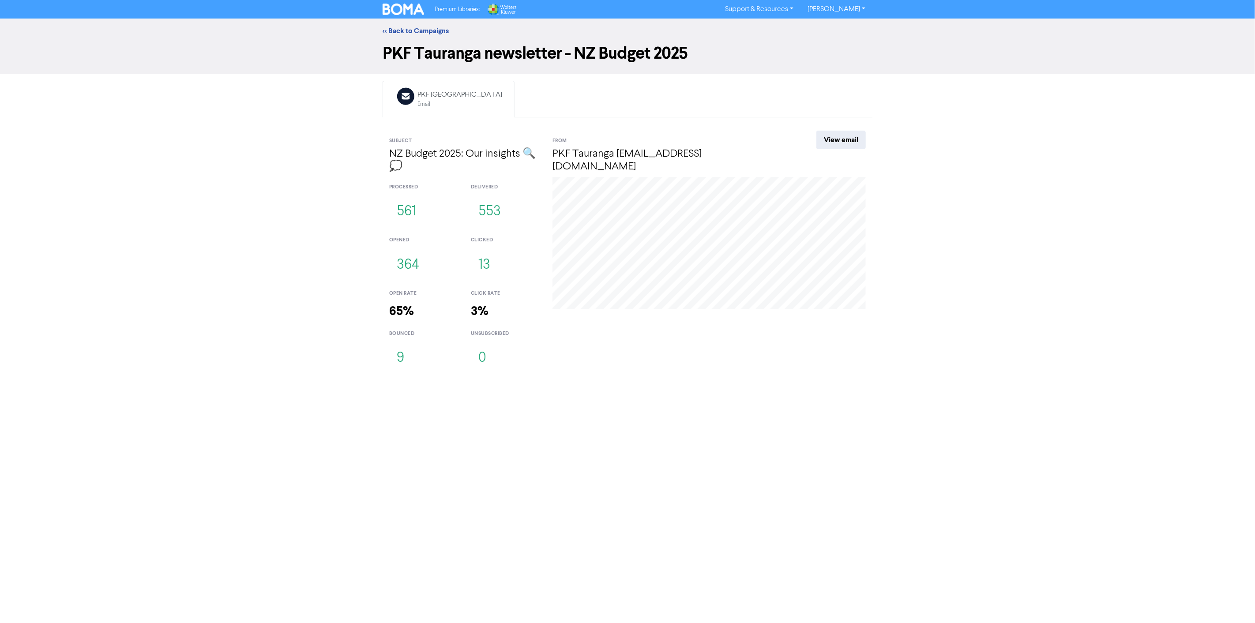
click at [395, 21] on div "<< Back to Campaigns" at bounding box center [627, 31] width 1255 height 25
click at [397, 28] on link "<< Back to Campaigns" at bounding box center [415, 30] width 66 height 9
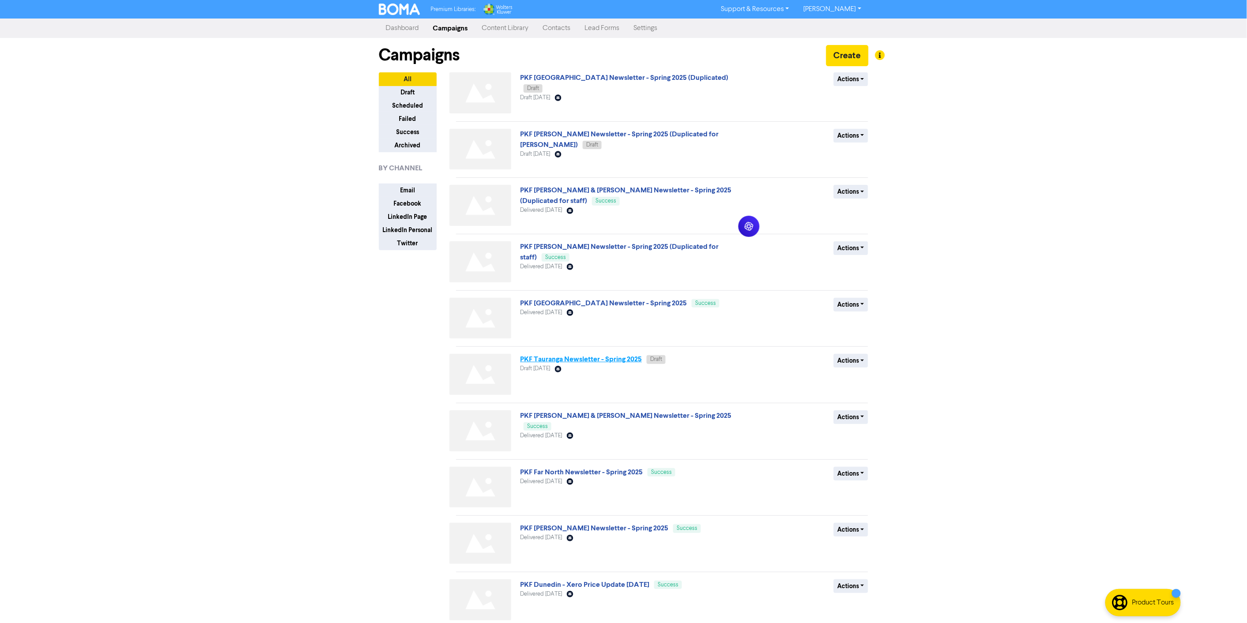
click at [597, 359] on link "PKF Tauranga Newsletter - Spring 2025" at bounding box center [581, 359] width 122 height 9
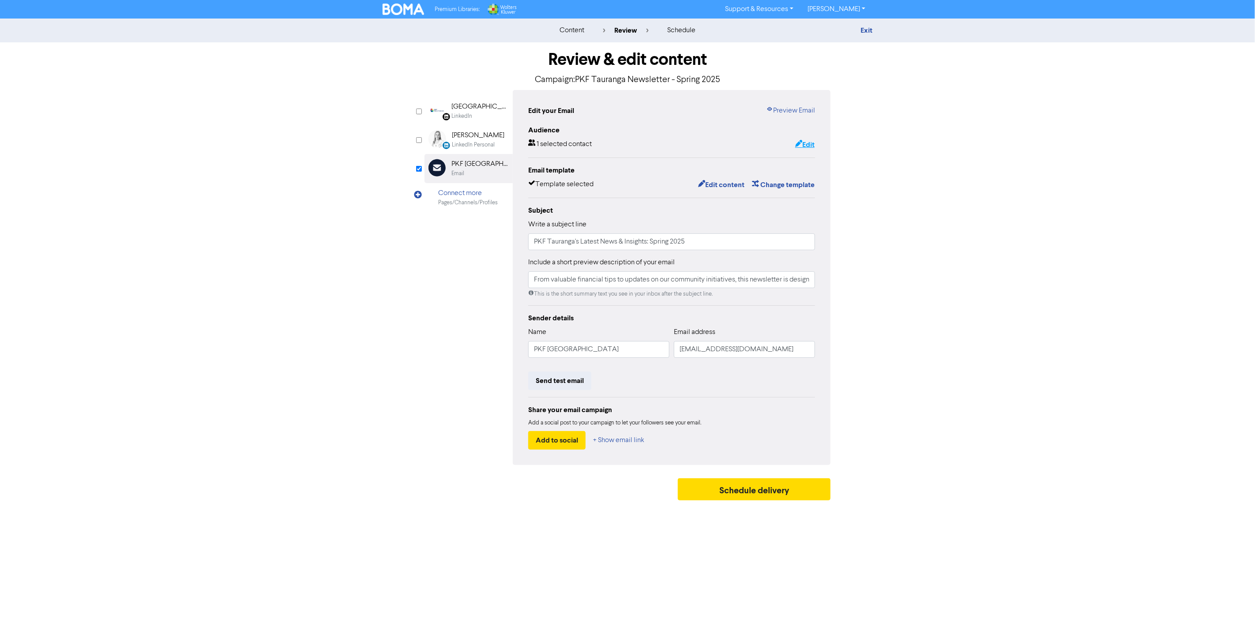
click at [806, 142] on button "Edit" at bounding box center [804, 144] width 20 height 11
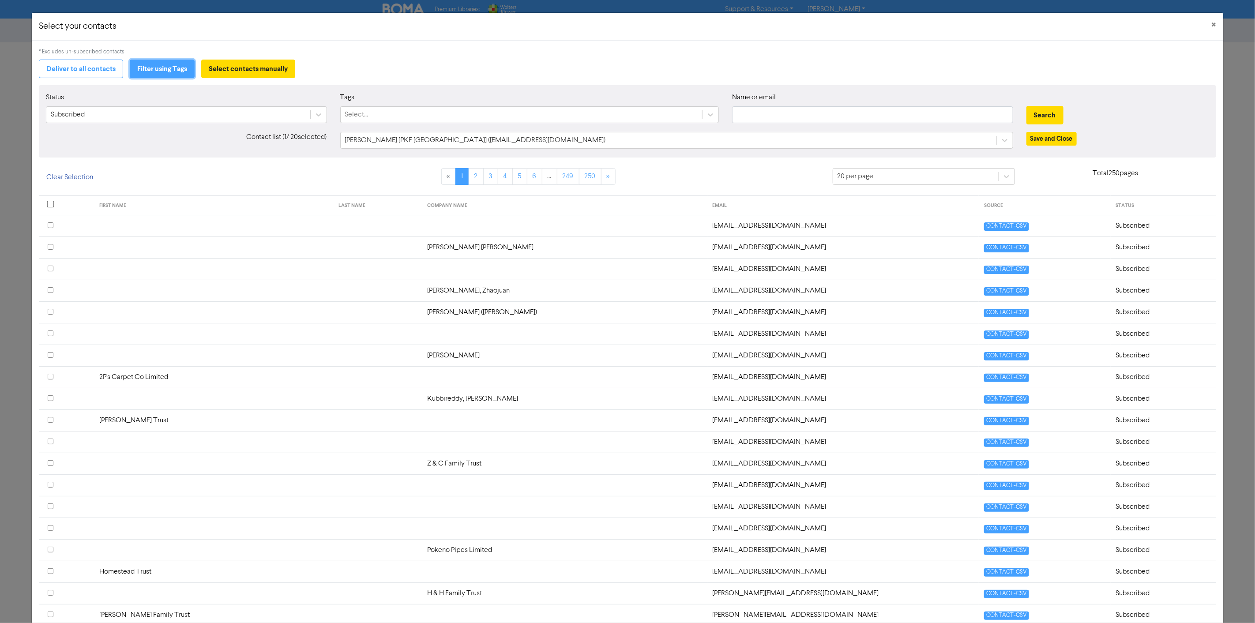
click at [158, 67] on button "Filter using Tags" at bounding box center [162, 69] width 65 height 19
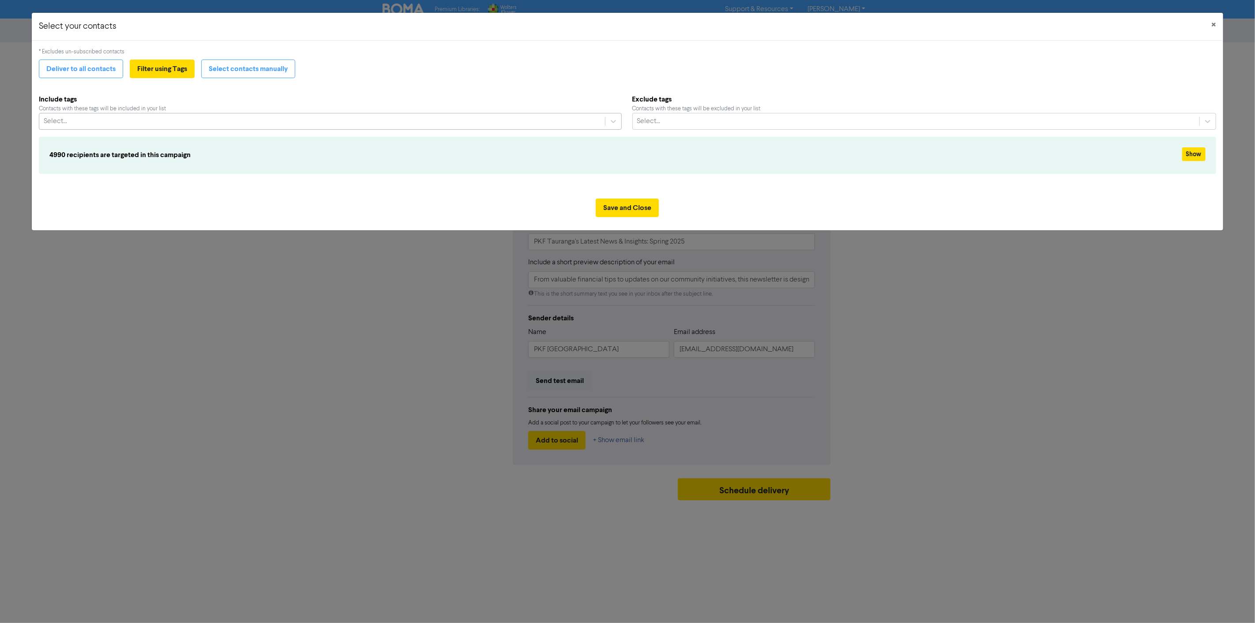
click at [181, 120] on div "Select..." at bounding box center [321, 121] width 565 height 16
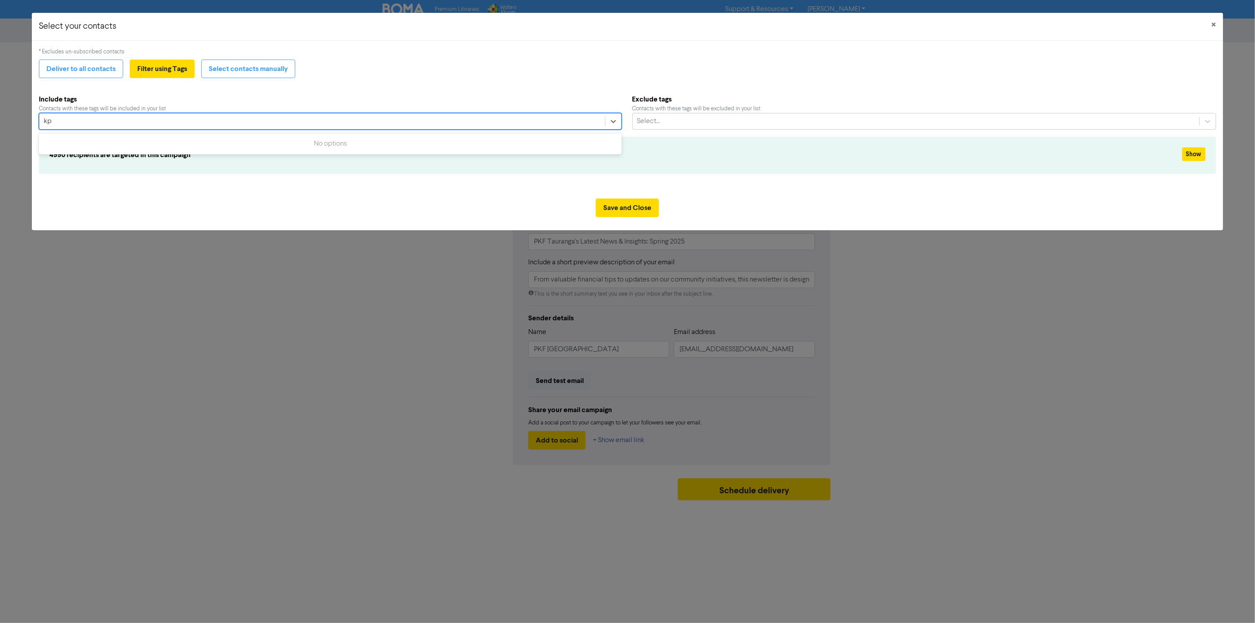
type input "k"
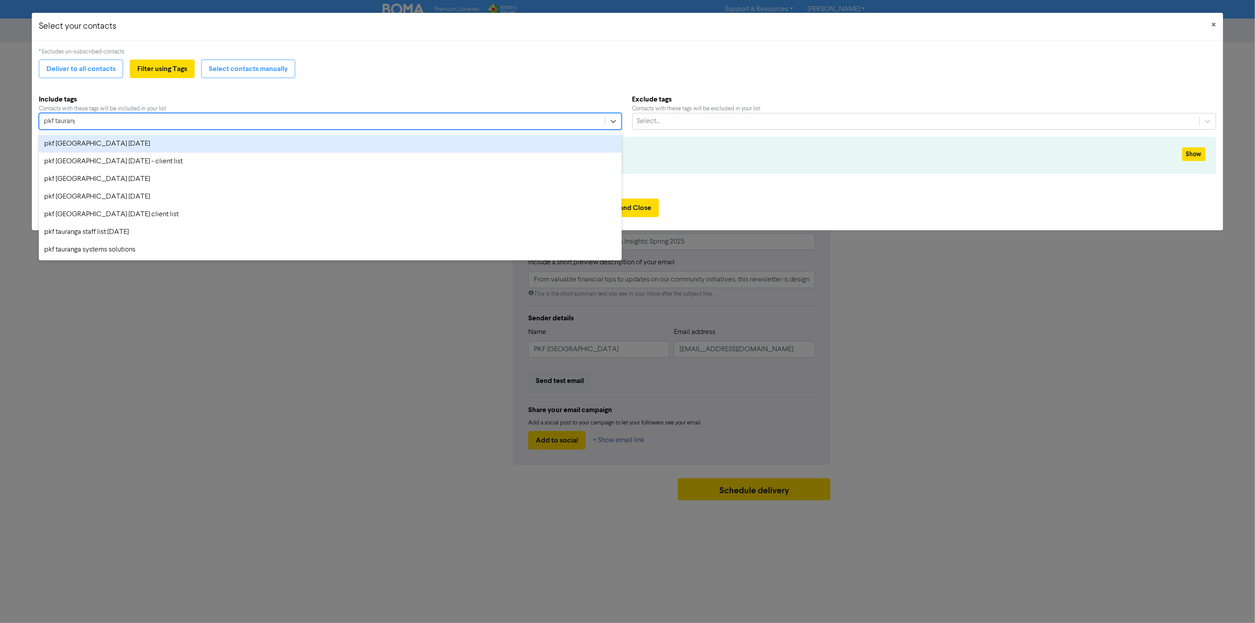
type input "pkf tauranga"
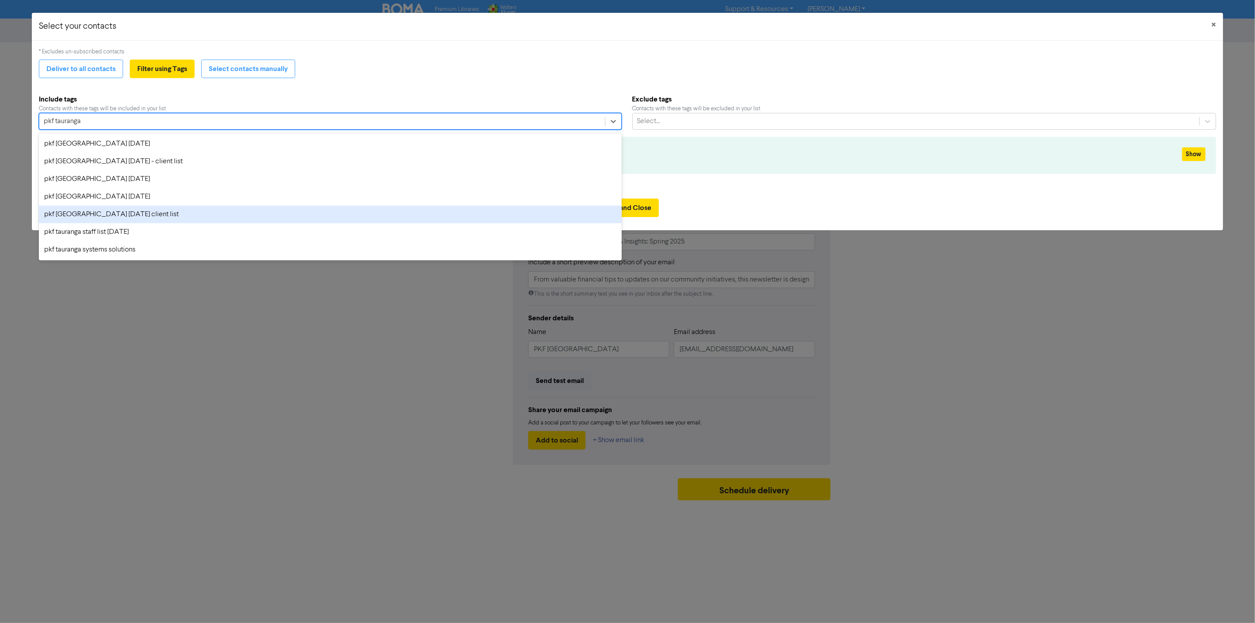
click at [155, 213] on div "pkf [GEOGRAPHIC_DATA] [DATE] client list" at bounding box center [330, 215] width 582 height 18
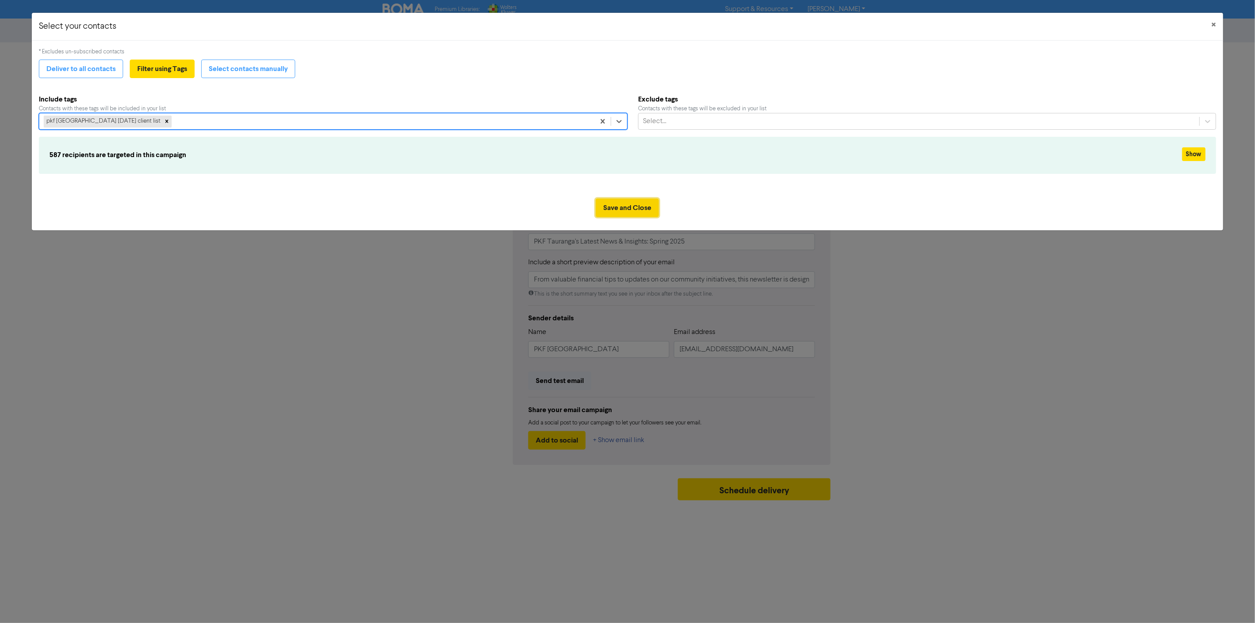
click at [623, 211] on button "Save and Close" at bounding box center [627, 208] width 63 height 19
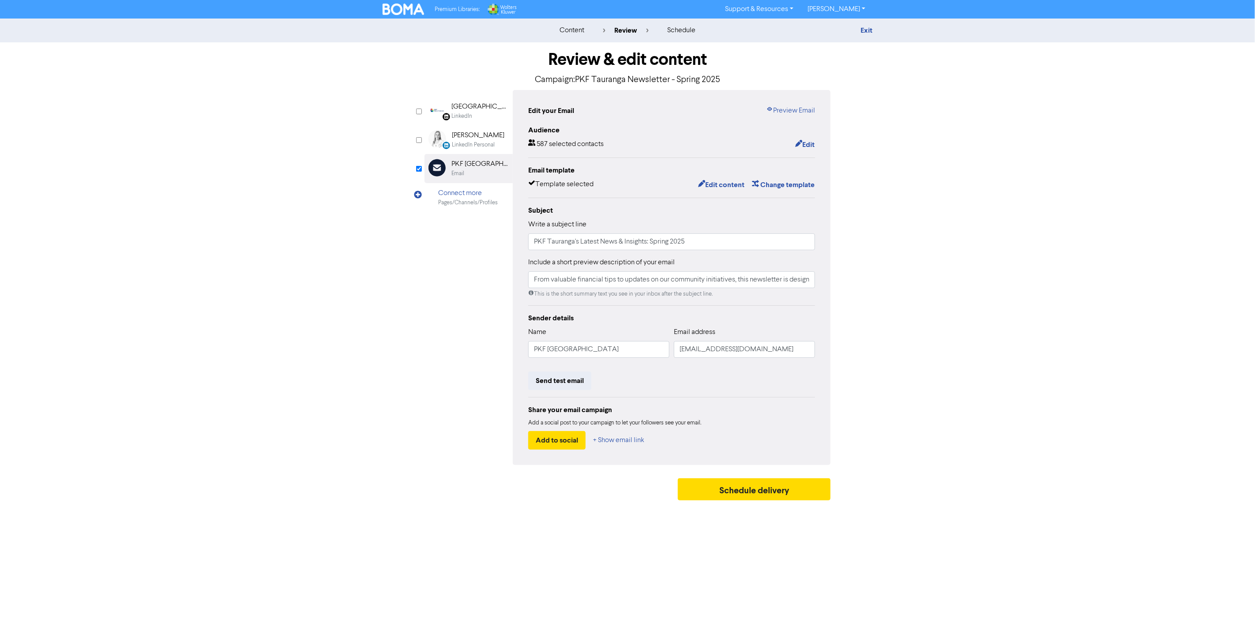
click at [470, 303] on div "LinkedIn Page Created with Sketch. [GEOGRAPHIC_DATA] LinkedIn LinkedIn Personal…" at bounding box center [627, 277] width 406 height 375
click at [1075, 301] on div "content review schedule Exit Review & edit content Campaign: PKF Tauranga Newsl…" at bounding box center [627, 262] width 1255 height 486
click at [733, 270] on div "Include a short preview description of your email From valuable financial tips …" at bounding box center [671, 277] width 287 height 41
click at [740, 277] on input "From valuable financial tips to updates on our community initiatives, this news…" at bounding box center [671, 279] width 287 height 17
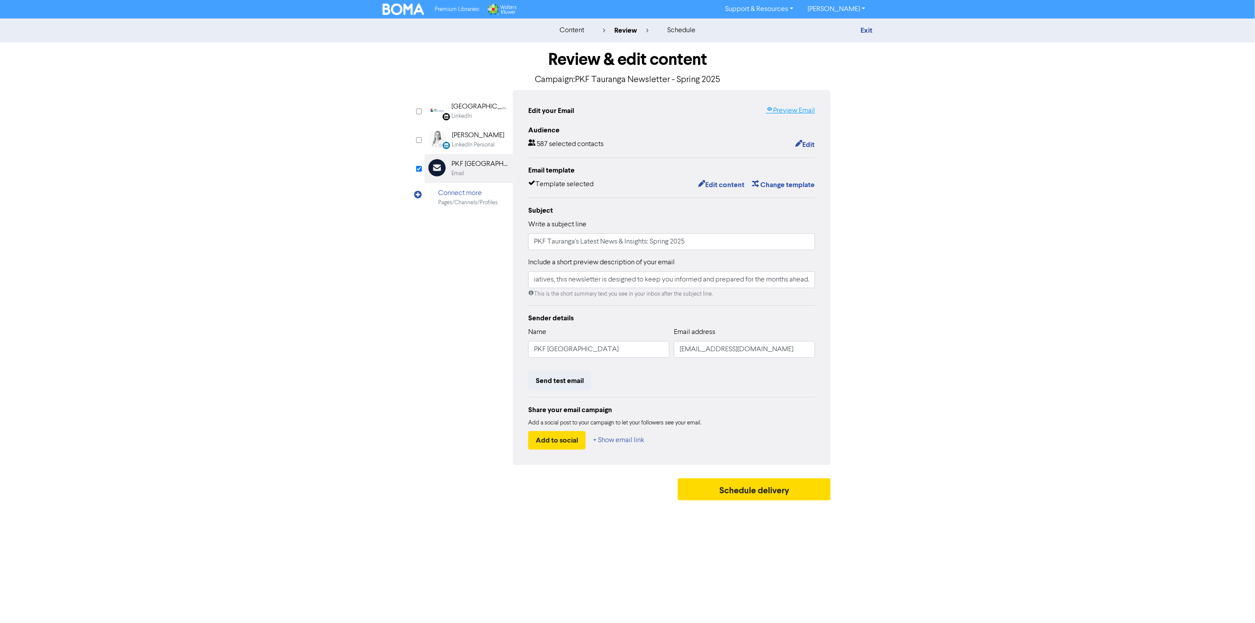
click at [795, 111] on link "Preview Email" at bounding box center [790, 110] width 49 height 11
click at [552, 380] on button "Send test email" at bounding box center [559, 380] width 63 height 19
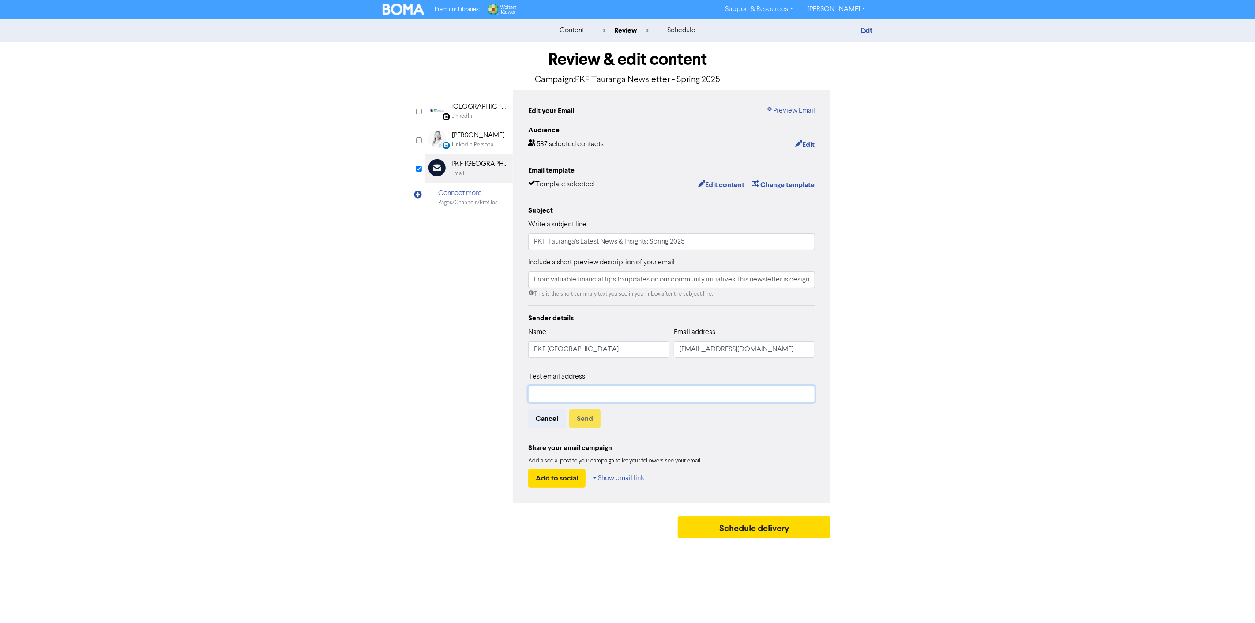
click at [597, 395] on input "text" at bounding box center [671, 394] width 287 height 17
type input "[EMAIL_ADDRESS][DOMAIN_NAME]"
click at [584, 411] on button "Send" at bounding box center [584, 418] width 31 height 19
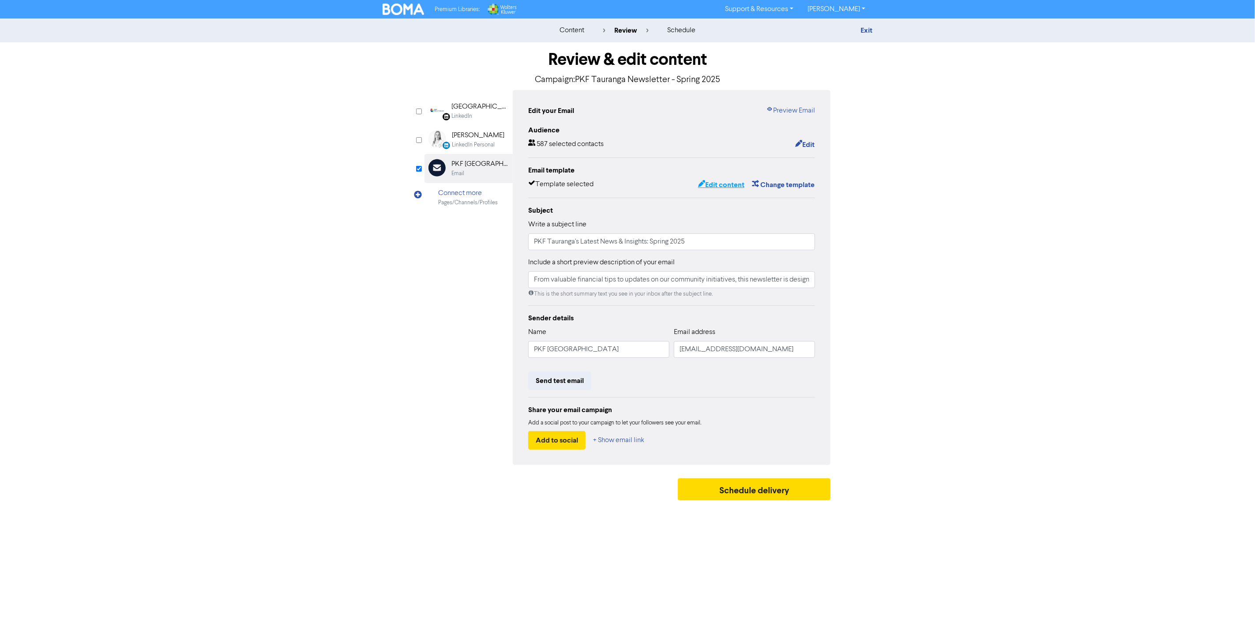
click at [722, 181] on button "Edit content" at bounding box center [720, 184] width 47 height 11
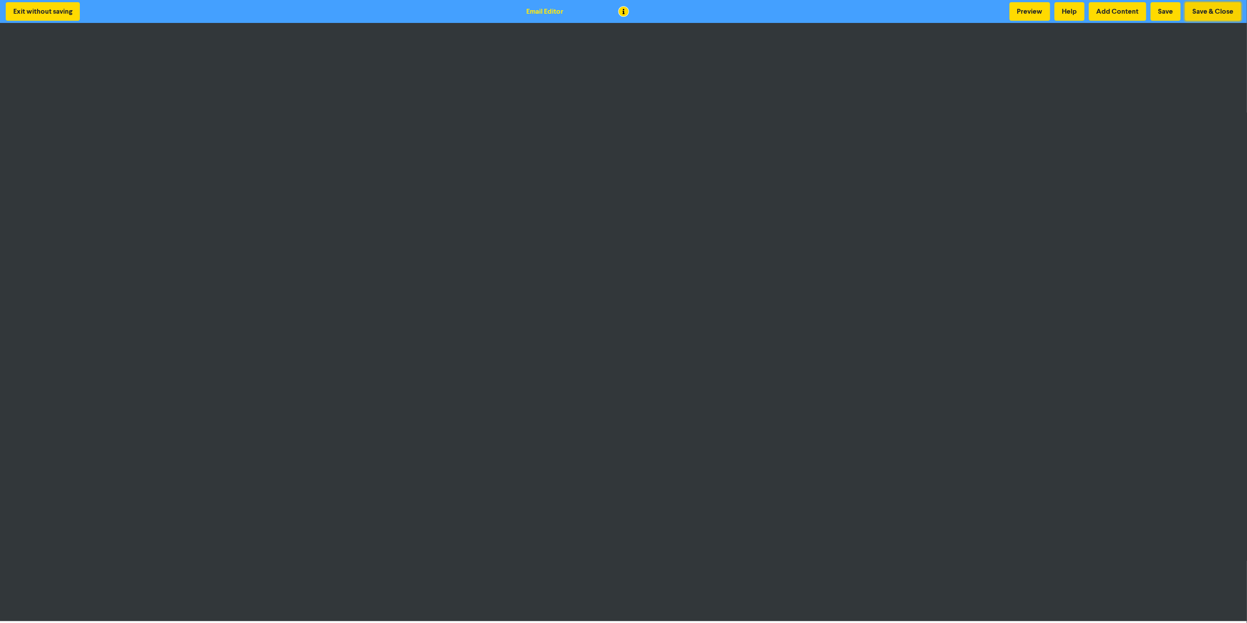
click at [1218, 10] on button "Save & Close" at bounding box center [1213, 11] width 56 height 19
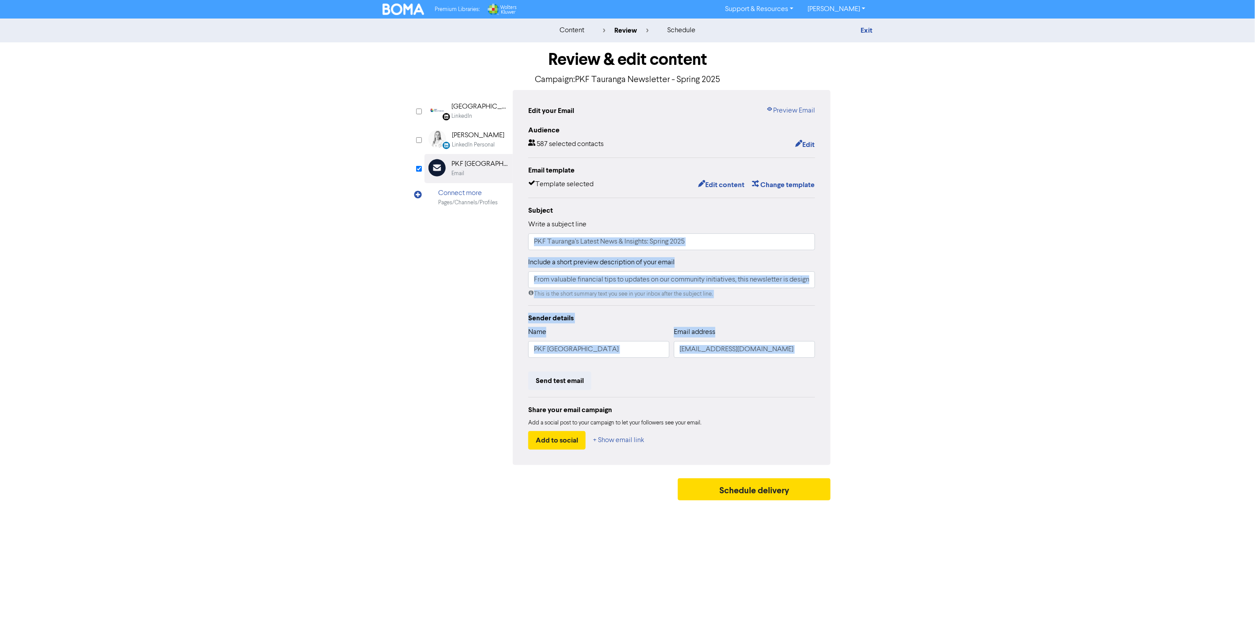
drag, startPoint x: 350, startPoint y: 371, endPoint x: 728, endPoint y: 243, distance: 398.8
click at [728, 243] on div "content review schedule Exit Review & edit content Campaign: PKF Tauranga Newsl…" at bounding box center [627, 262] width 1255 height 486
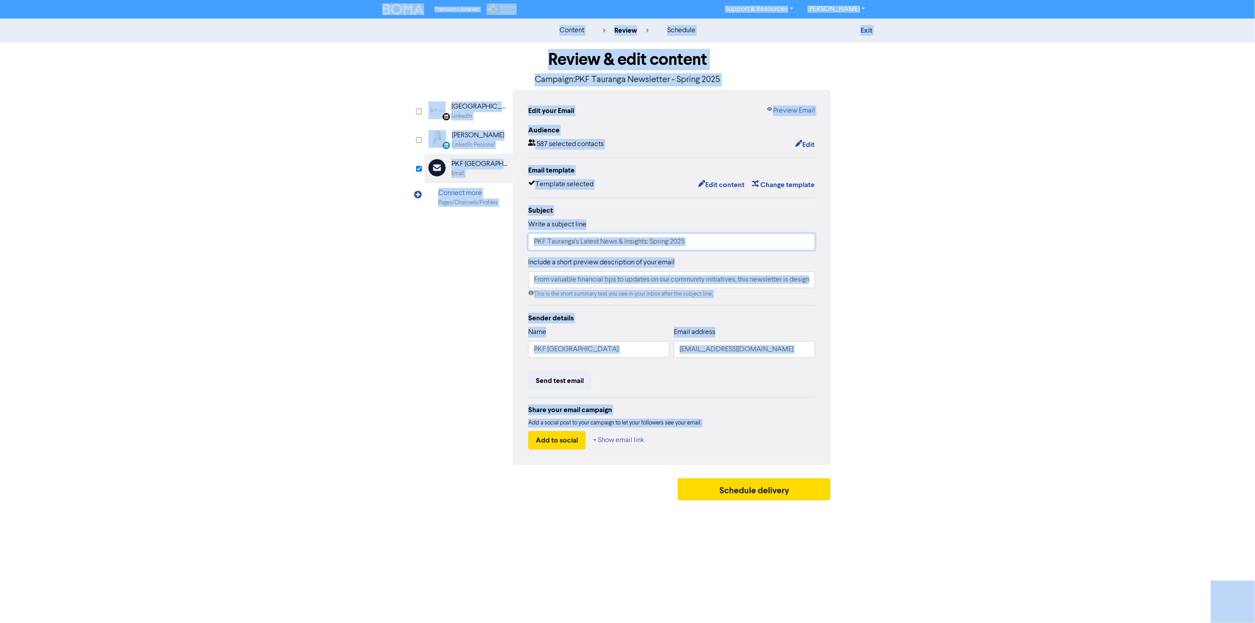
click at [715, 244] on input "PKF Tauranga's Latest News & Insights: Spring 2025" at bounding box center [671, 241] width 287 height 17
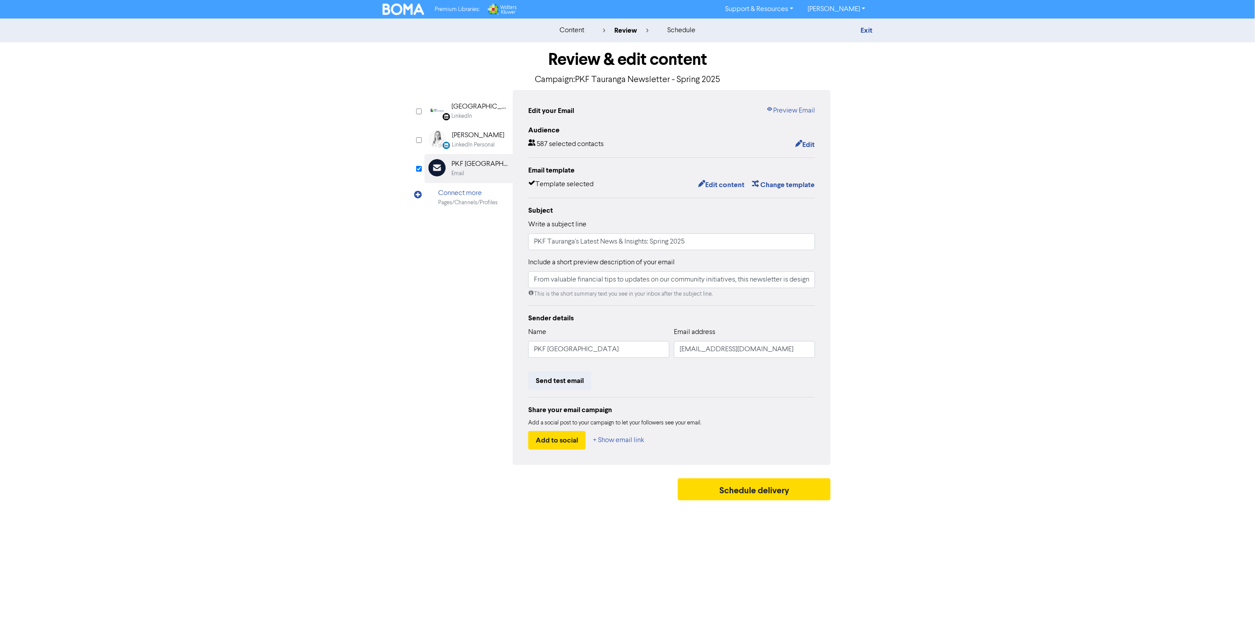
click at [745, 295] on div "This is the short summary text you see in your inbox after the subject line." at bounding box center [671, 294] width 287 height 8
click at [743, 283] on input "From valuable financial tips to updates on our community initiatives, this news…" at bounding box center [671, 279] width 287 height 17
click at [986, 296] on div "content review schedule Exit Review & edit content Campaign: PKF Tauranga Newsl…" at bounding box center [627, 262] width 1255 height 486
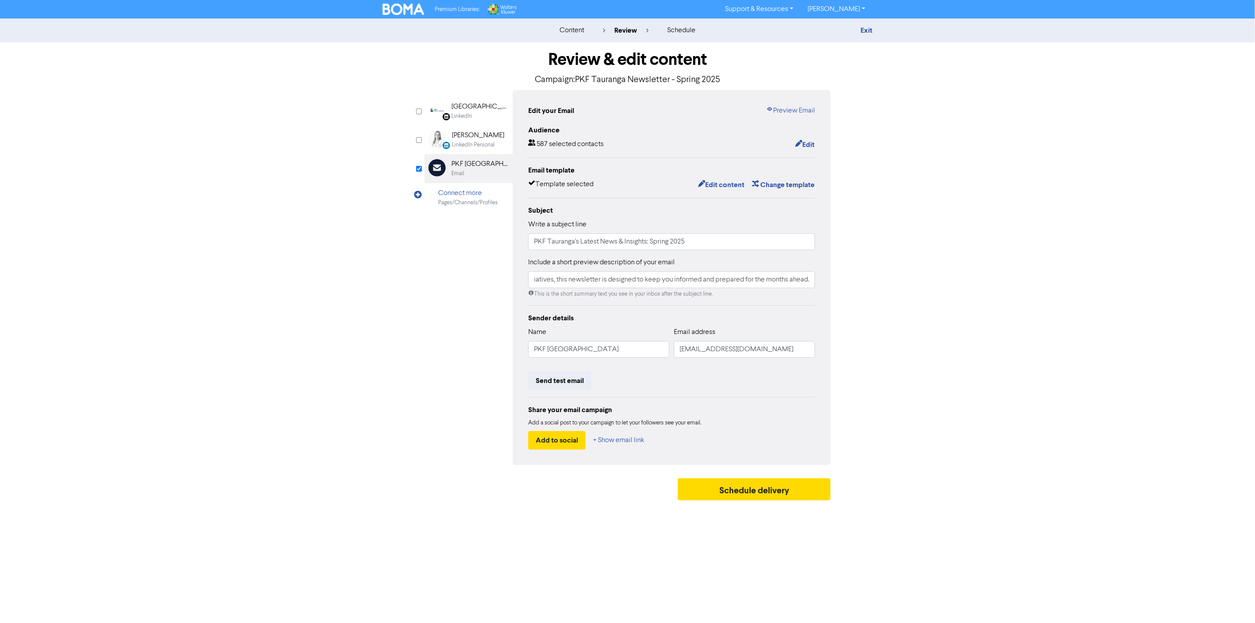
scroll to position [0, 0]
click at [437, 320] on div "LinkedIn Page Created with Sketch. [GEOGRAPHIC_DATA] LinkedIn LinkedIn Personal…" at bounding box center [627, 277] width 406 height 375
click at [791, 112] on link "Preview Email" at bounding box center [790, 110] width 49 height 11
click at [730, 182] on button "Edit content" at bounding box center [720, 184] width 47 height 11
click at [708, 184] on button "Edit content" at bounding box center [720, 184] width 47 height 11
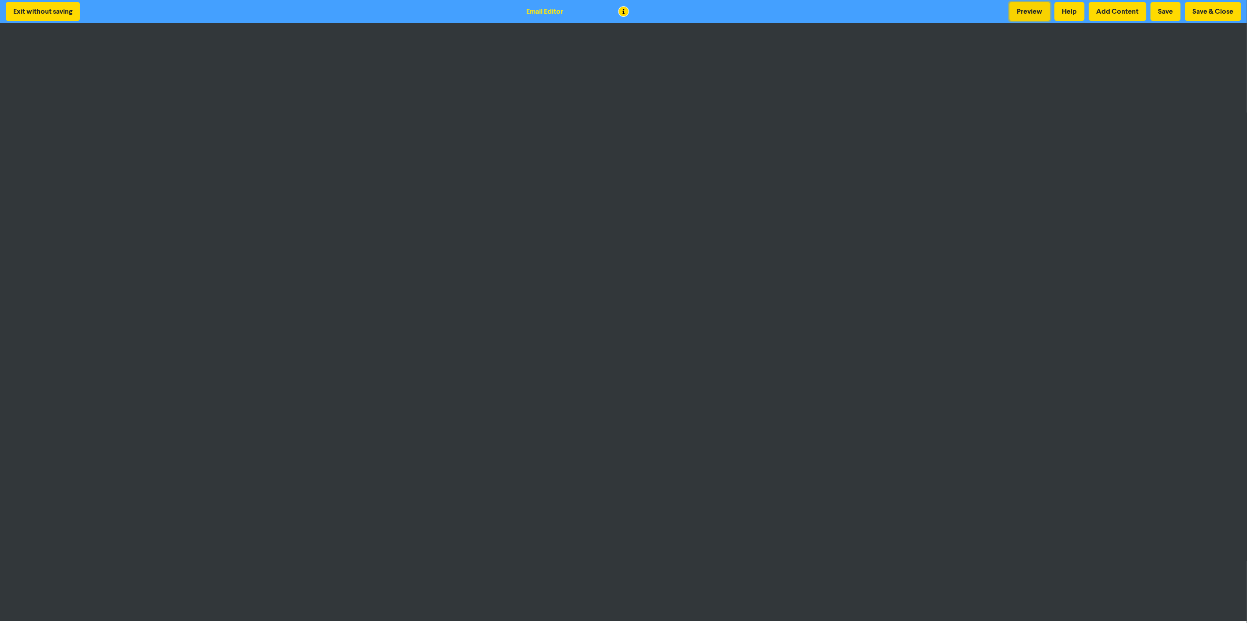
click at [1035, 12] on button "Preview" at bounding box center [1030, 11] width 41 height 19
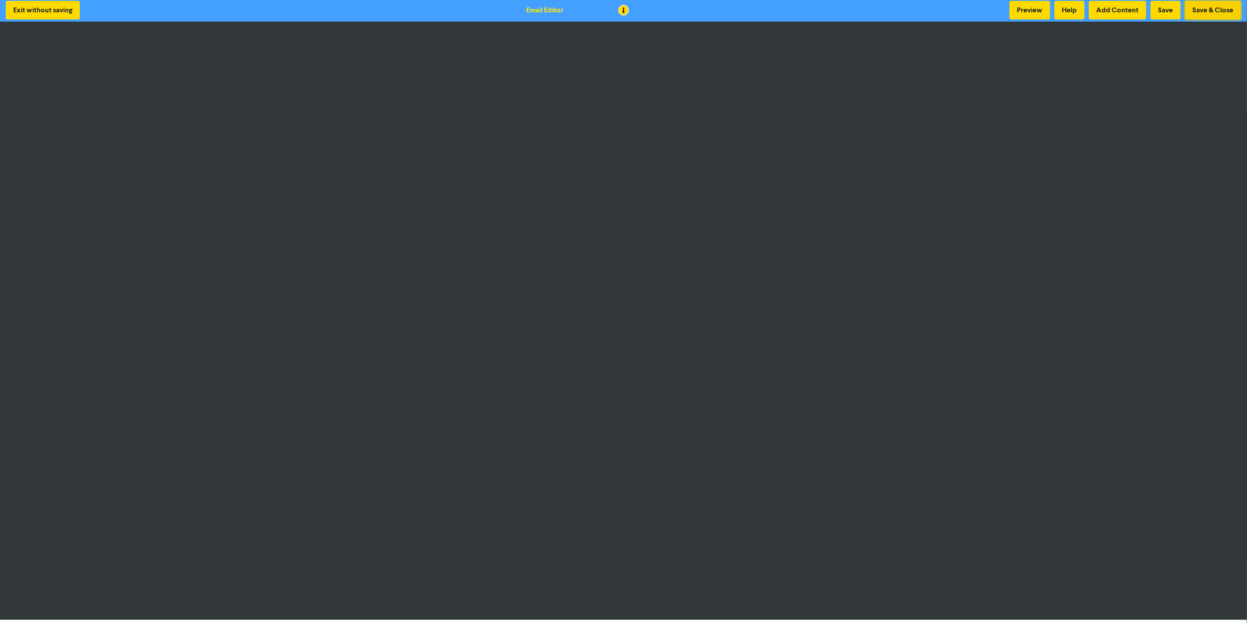
click at [1213, 6] on button "Save & Close" at bounding box center [1213, 10] width 56 height 19
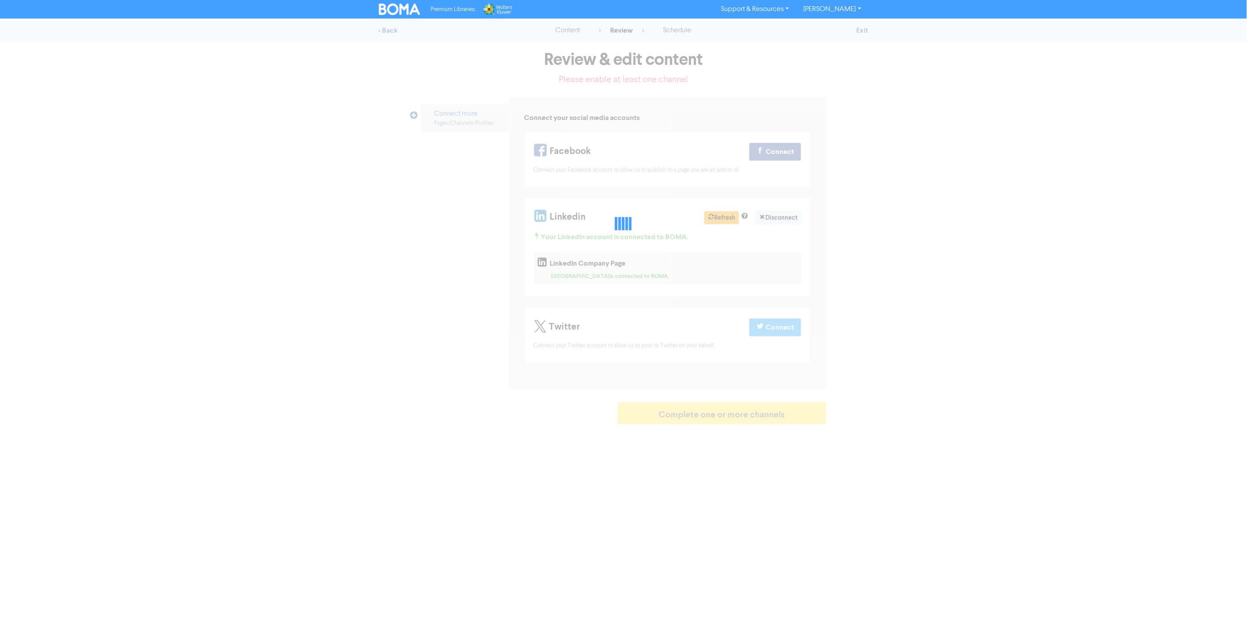
click at [1205, 10] on div "Premium Libraries: Support & Resources Video Tutorials FAQ & Guides Marketing E…" at bounding box center [623, 9] width 1247 height 19
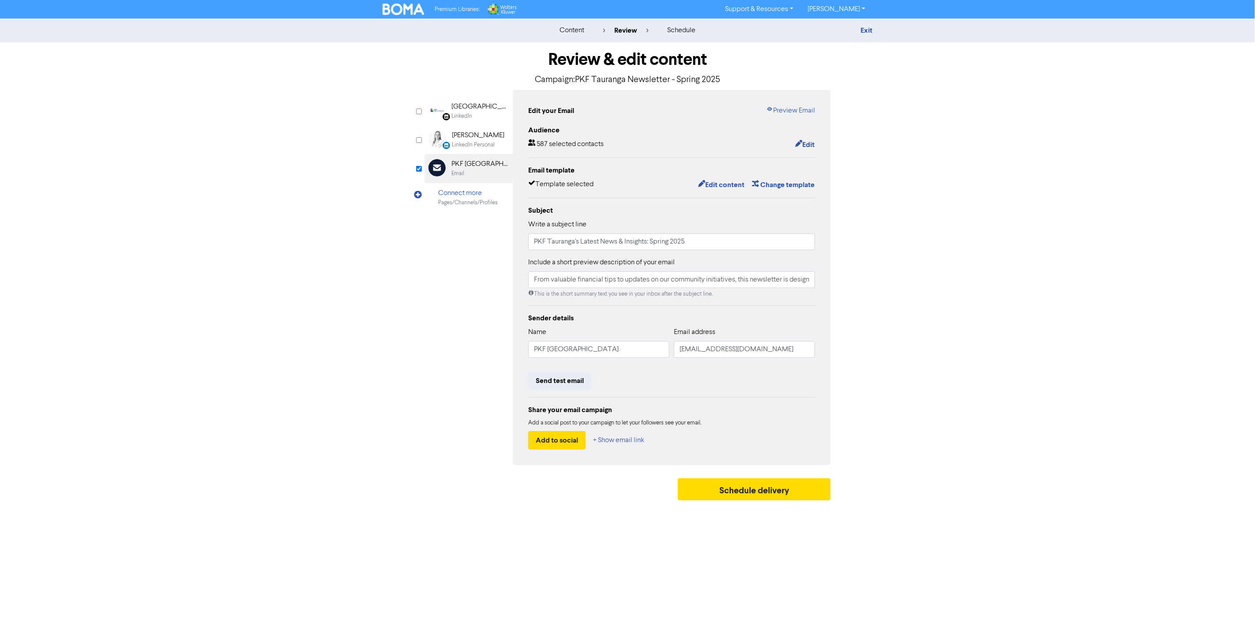
click at [446, 308] on div "LinkedIn Page Created with Sketch. [GEOGRAPHIC_DATA] LinkedIn LinkedIn Personal…" at bounding box center [627, 277] width 406 height 375
click at [715, 487] on button "Schedule delivery" at bounding box center [754, 489] width 153 height 22
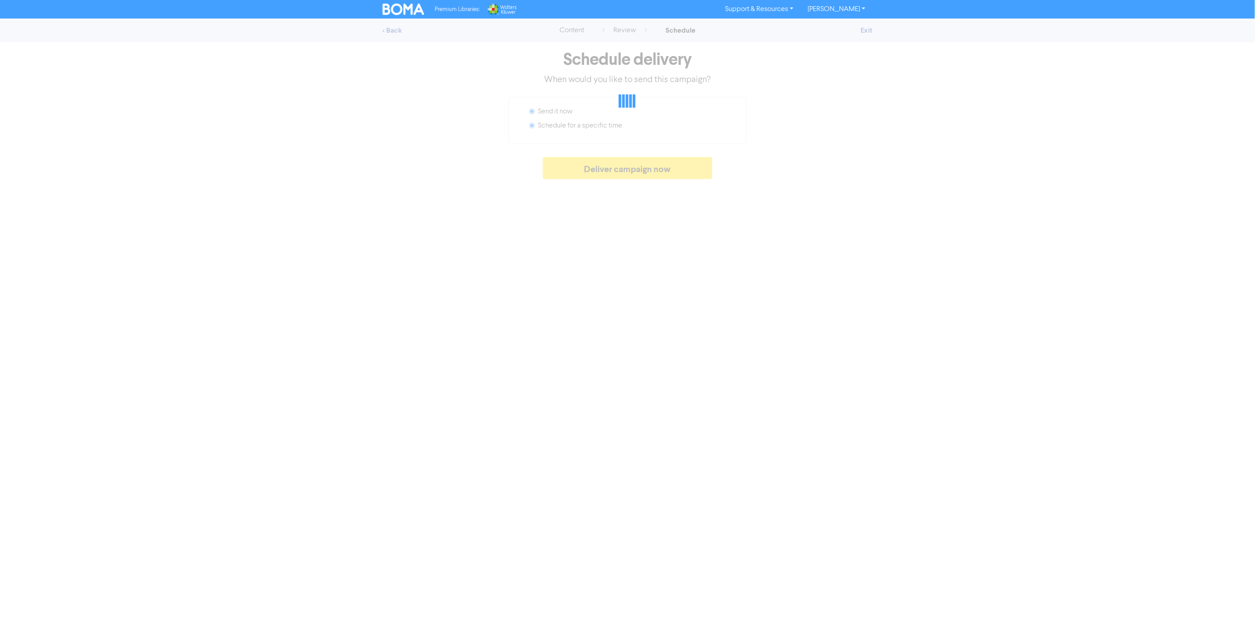
radio input "false"
radio input "true"
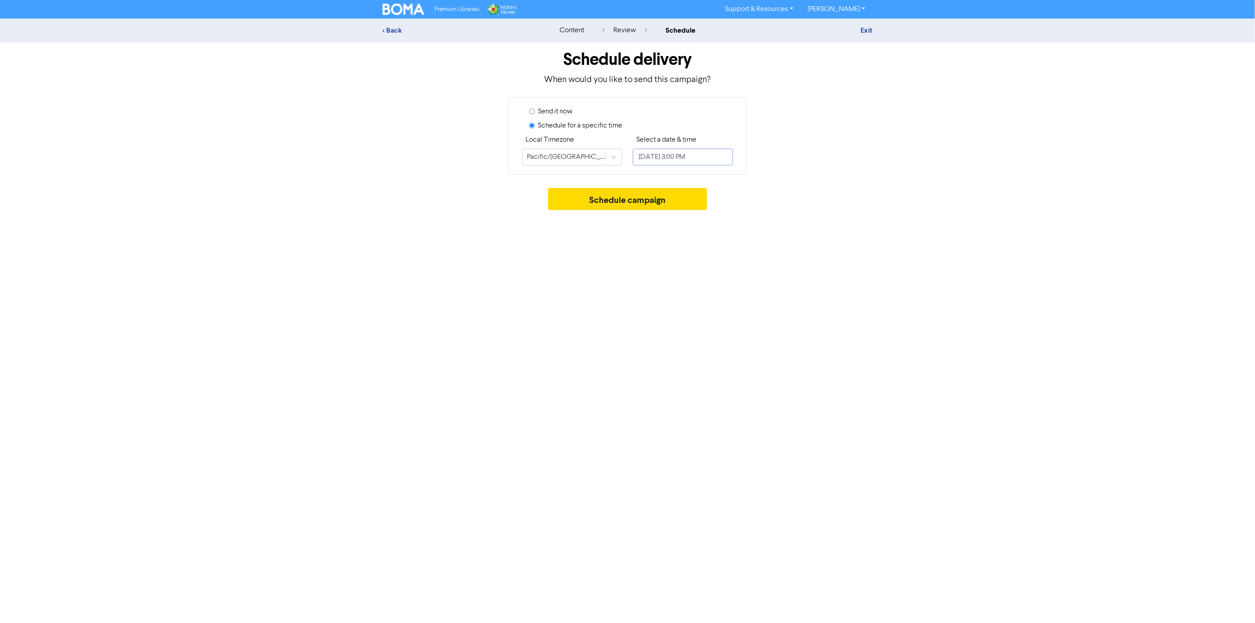
select select "9"
click at [654, 159] on input "October 2, 2025 3:00 PM" at bounding box center [683, 157] width 100 height 17
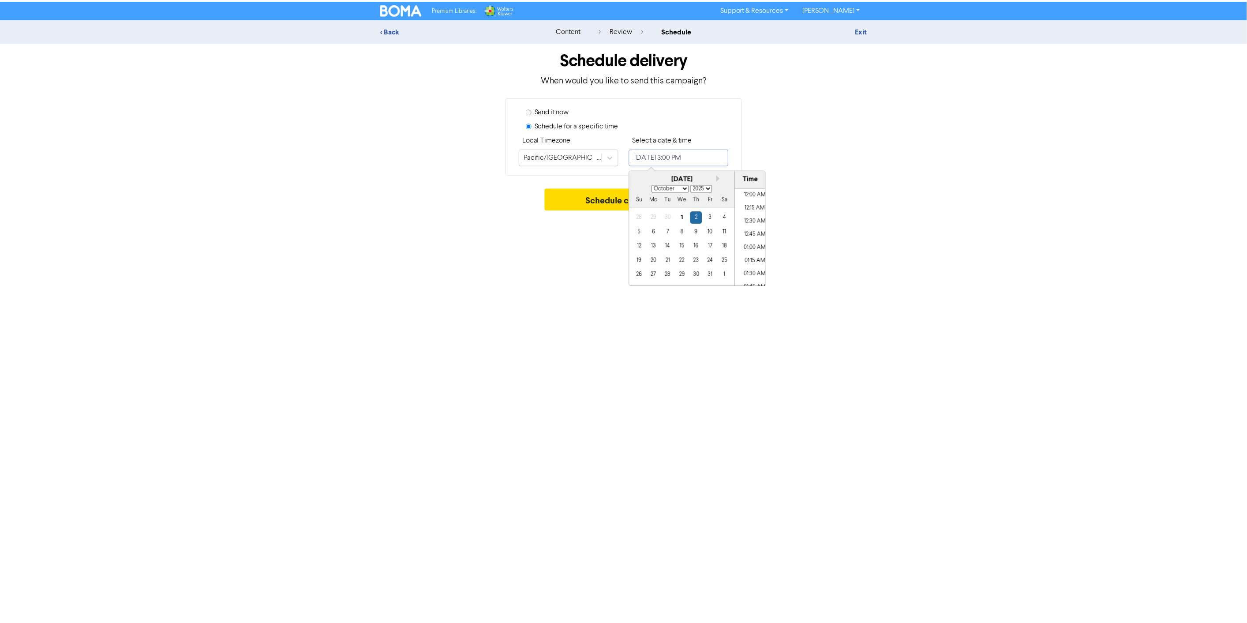
scroll to position [752, 0]
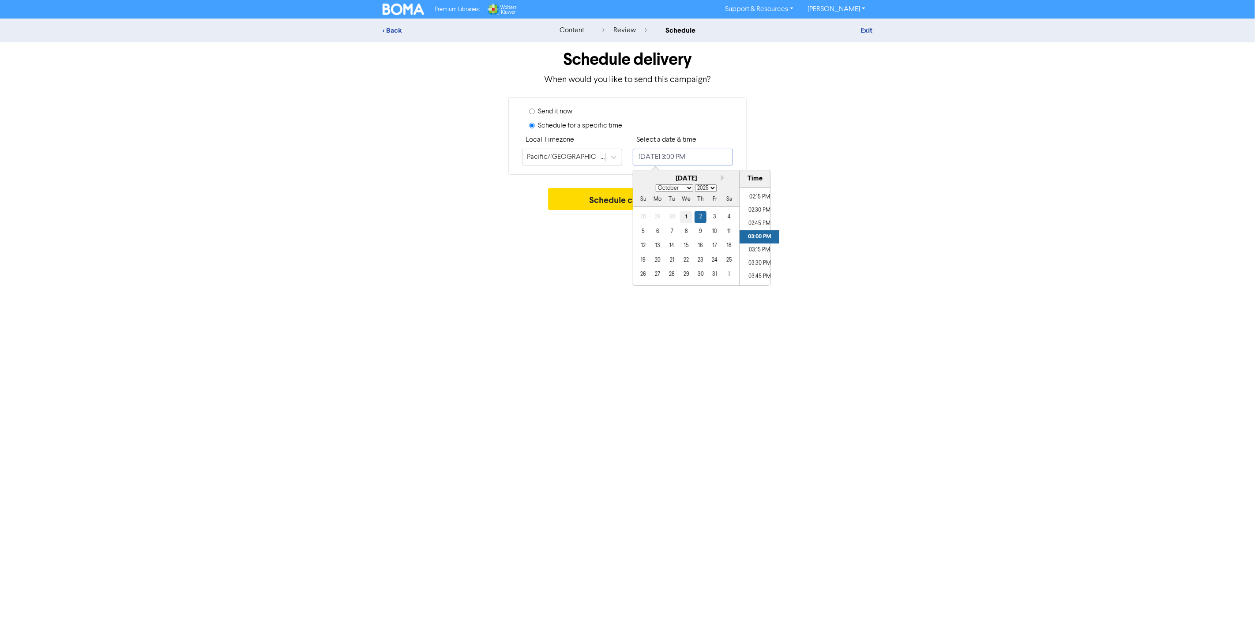
click at [686, 213] on div "1" at bounding box center [686, 217] width 12 height 12
type input "October 1, 2025 3:00 PM"
click at [817, 166] on div "Send it now Schedule for a specific time Local Timezone Pacific/Auckland Select…" at bounding box center [627, 136] width 503 height 78
click at [536, 112] on div "Send it now" at bounding box center [631, 113] width 204 height 14
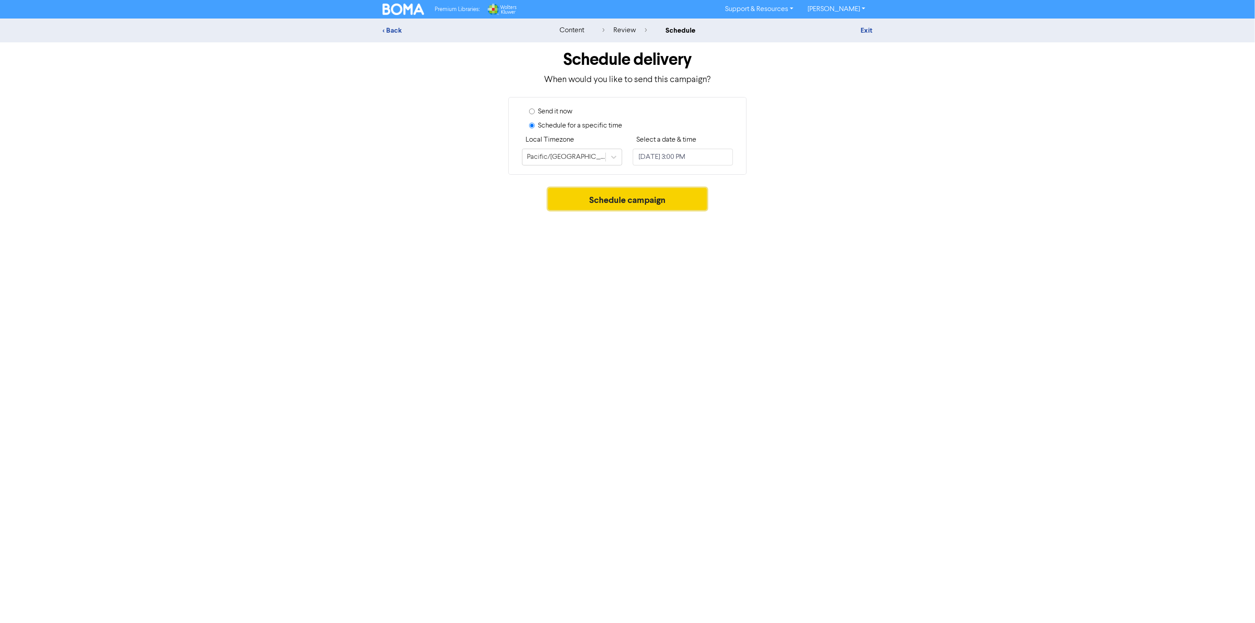
click at [605, 200] on button "Schedule campaign" at bounding box center [627, 199] width 159 height 22
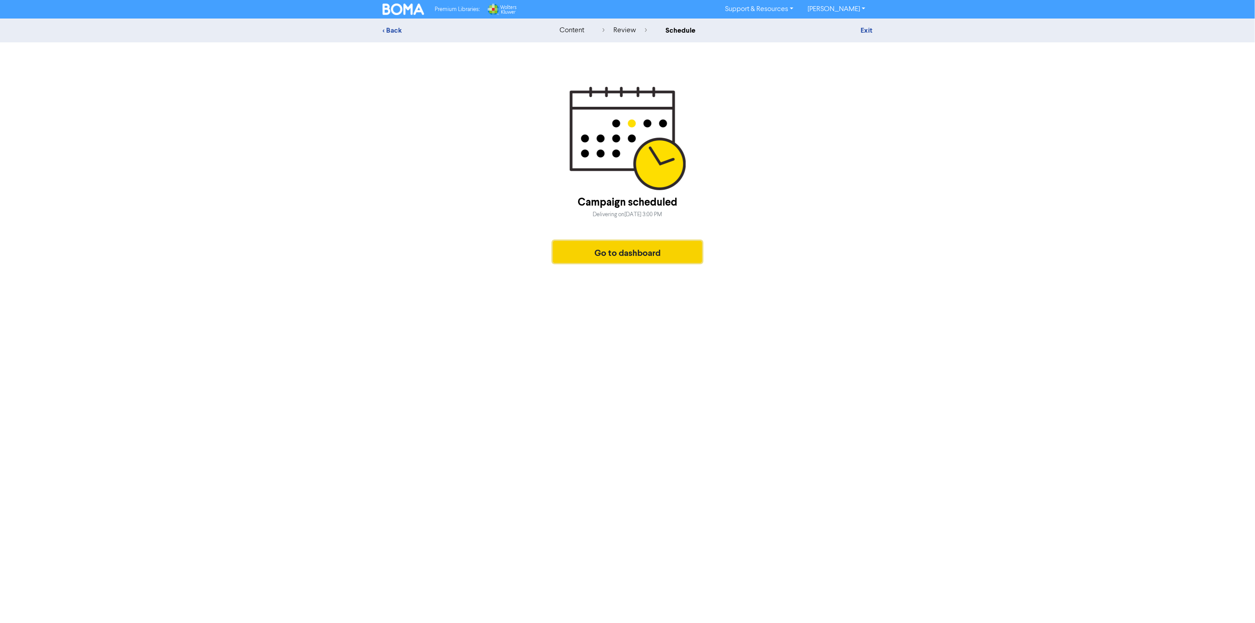
click at [642, 257] on button "Go to dashboard" at bounding box center [627, 252] width 149 height 22
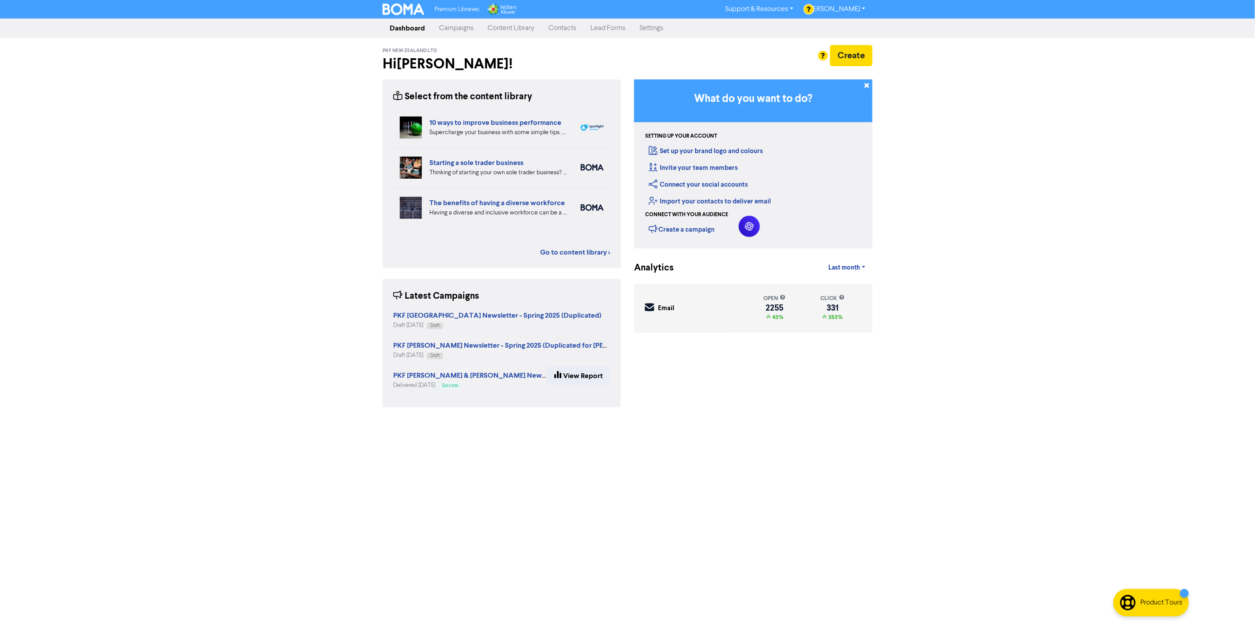
click at [460, 28] on link "Campaigns" at bounding box center [456, 28] width 49 height 18
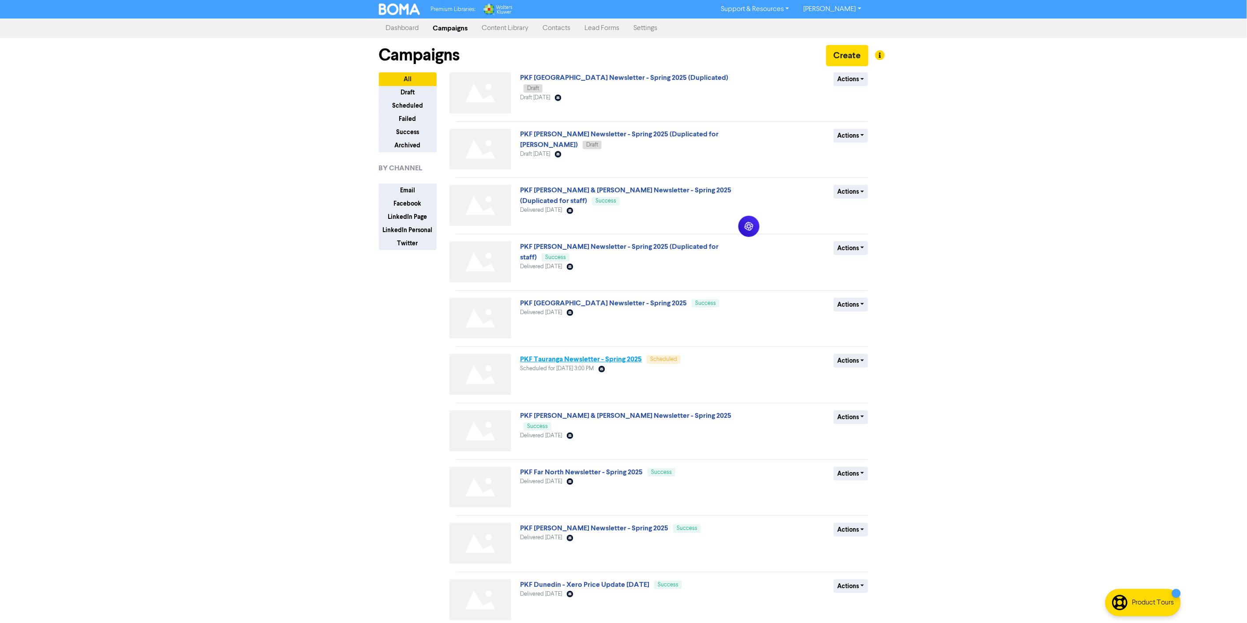
click at [578, 362] on link "PKF Tauranga Newsletter - Spring 2025" at bounding box center [581, 359] width 122 height 9
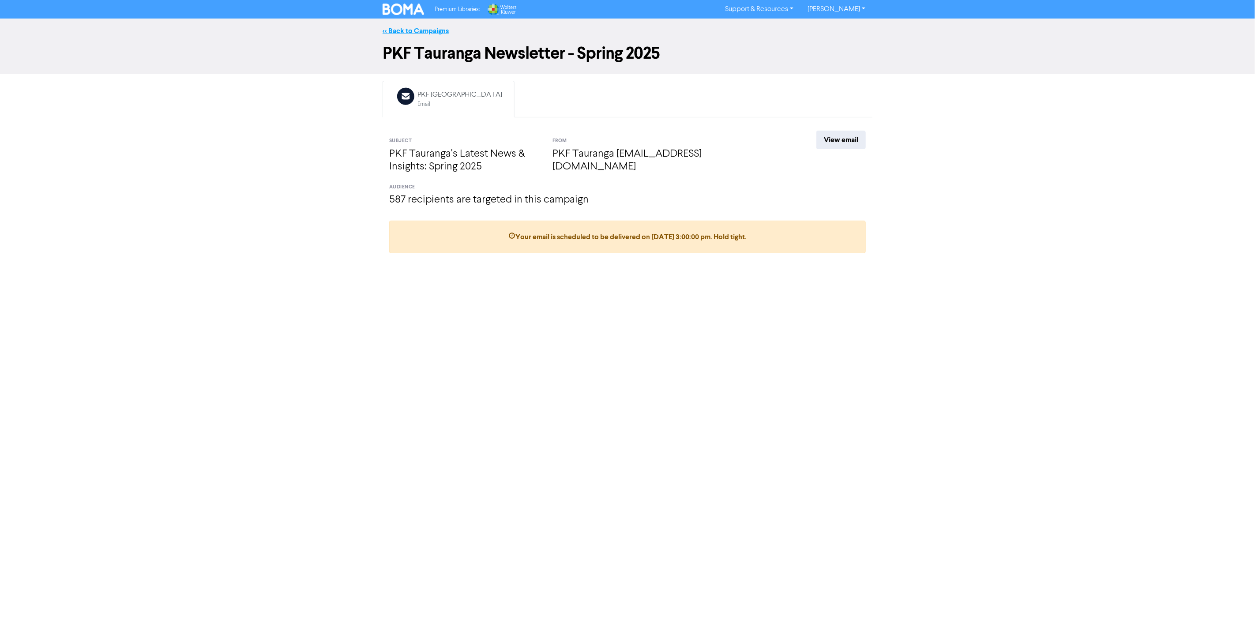
click at [393, 28] on link "<< Back to Campaigns" at bounding box center [415, 30] width 66 height 9
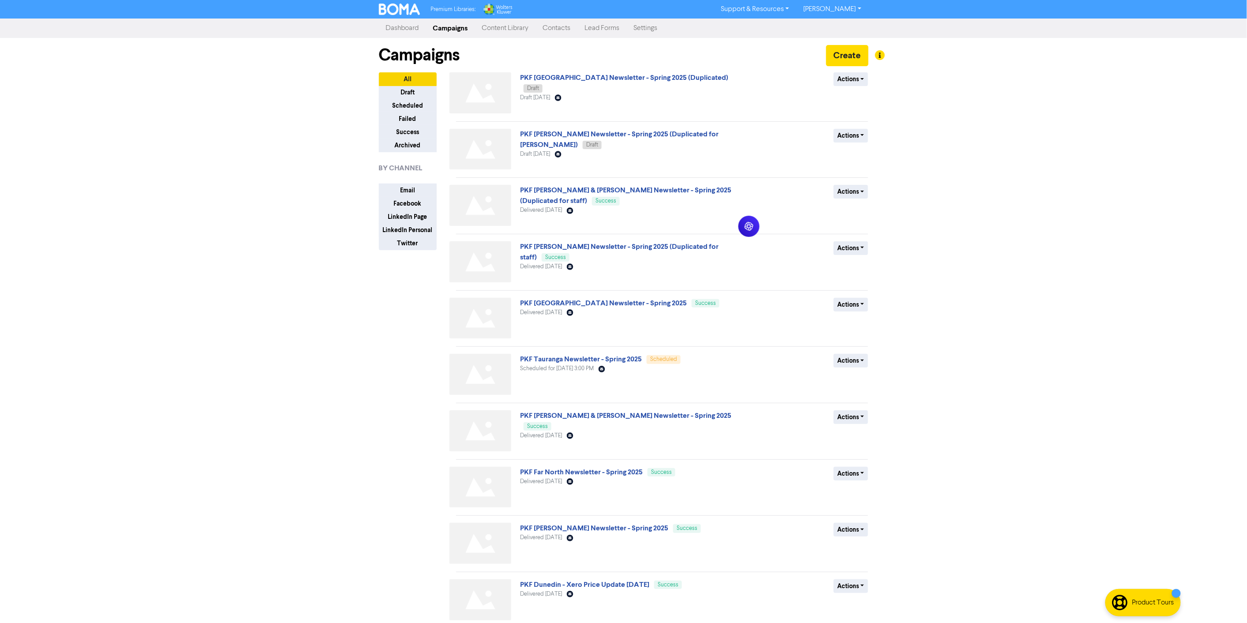
click at [240, 329] on div "Premium Libraries: Support & Resources Video Tutorials FAQ & Guides Marketing E…" at bounding box center [623, 311] width 1247 height 623
